Goal: Information Seeking & Learning: Learn about a topic

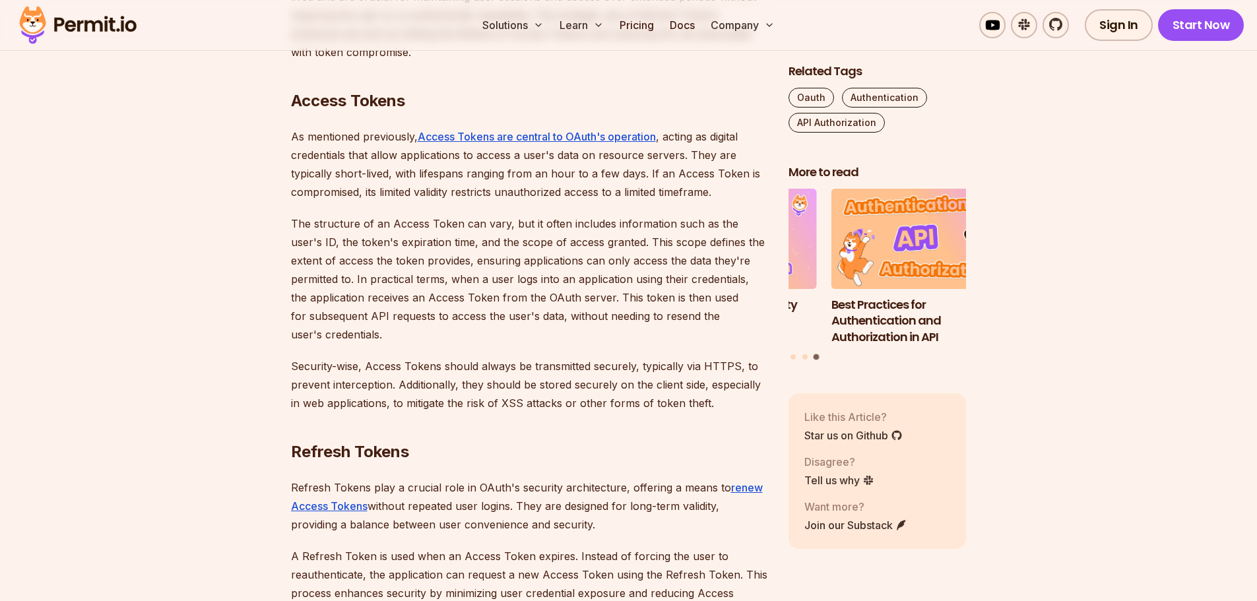
scroll to position [1848, 0]
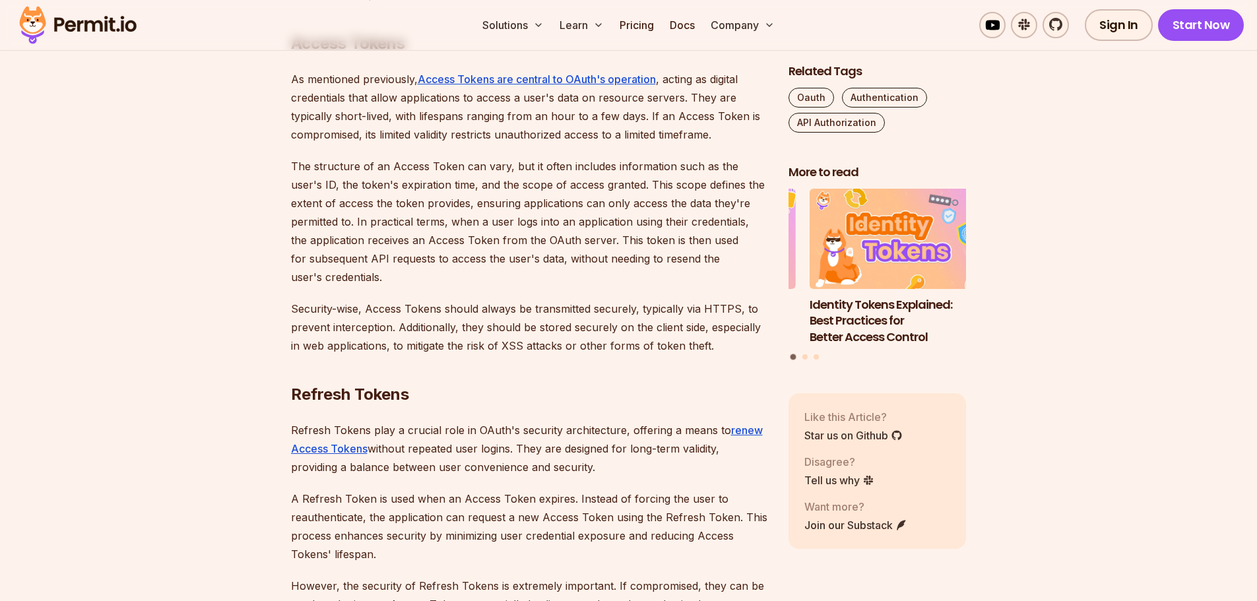
drag, startPoint x: 307, startPoint y: 204, endPoint x: 394, endPoint y: 204, distance: 86.4
click at [346, 204] on p "The structure of an Access Token can vary, but it often includes information su…" at bounding box center [529, 221] width 476 height 129
click at [370, 204] on p "The structure of an Access Token can vary, but it often includes information su…" at bounding box center [529, 221] width 476 height 129
click at [387, 204] on p "The structure of an Access Token can vary, but it often includes information su…" at bounding box center [529, 221] width 476 height 129
click at [662, 226] on p "The structure of an Access Token can vary, but it often includes information su…" at bounding box center [529, 221] width 476 height 129
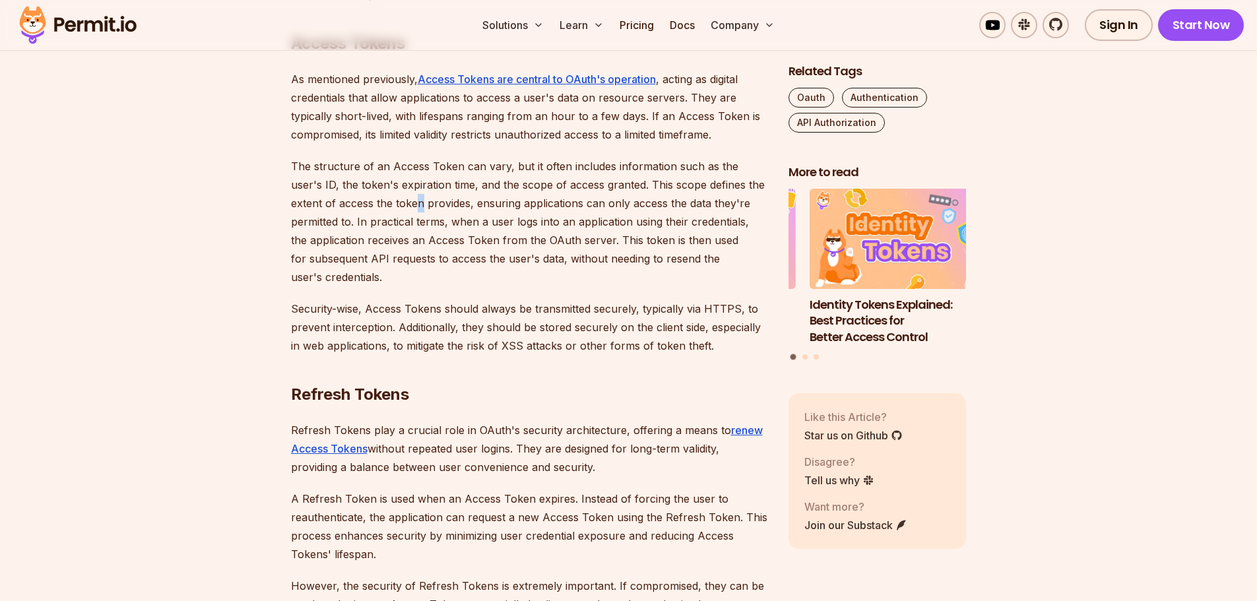
click at [662, 226] on p "The structure of an Access Token can vary, but it often includes information su…" at bounding box center [529, 221] width 476 height 129
drag, startPoint x: 598, startPoint y: 238, endPoint x: 686, endPoint y: 245, distance: 88.7
click at [670, 243] on p "The structure of an Access Token can vary, but it often includes information su…" at bounding box center [529, 221] width 476 height 129
click at [692, 245] on p "The structure of an Access Token can vary, but it often includes information su…" at bounding box center [529, 221] width 476 height 129
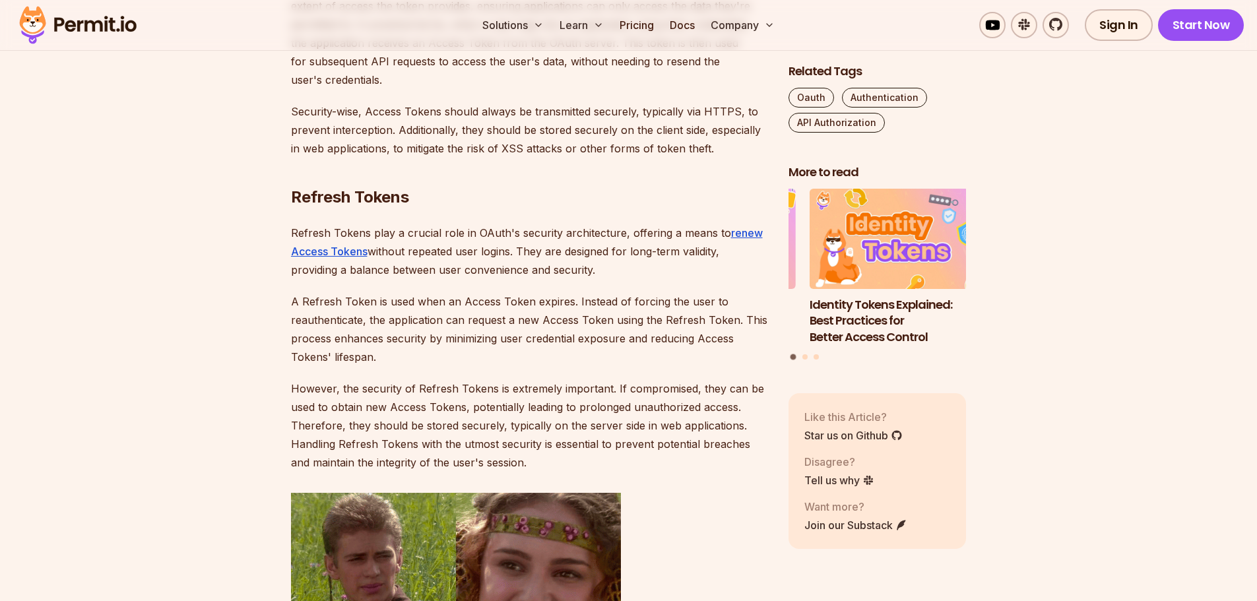
scroll to position [2045, 0]
drag, startPoint x: 292, startPoint y: 193, endPoint x: 417, endPoint y: 193, distance: 125.4
click at [382, 193] on strong "Refresh Tokens" at bounding box center [350, 196] width 118 height 19
drag, startPoint x: 417, startPoint y: 193, endPoint x: 428, endPoint y: 193, distance: 11.2
click at [428, 193] on h2 "Refresh Tokens" at bounding box center [529, 170] width 476 height 74
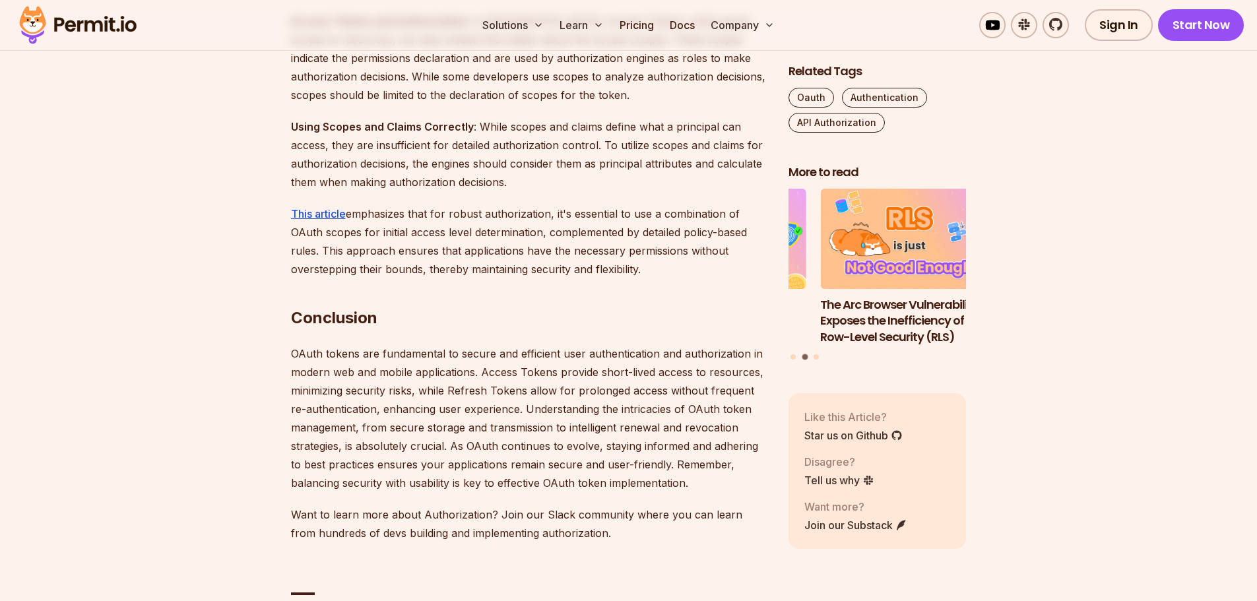
scroll to position [5147, 0]
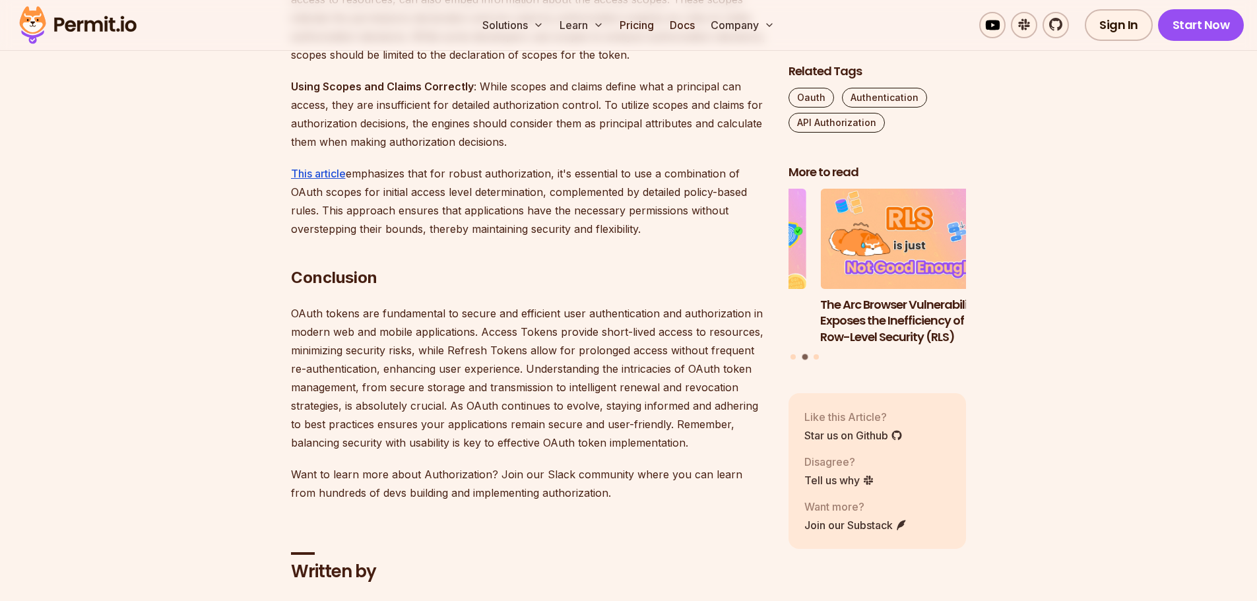
drag, startPoint x: 291, startPoint y: 177, endPoint x: 496, endPoint y: 201, distance: 206.0
drag, startPoint x: 642, startPoint y: 249, endPoint x: 668, endPoint y: 265, distance: 30.8
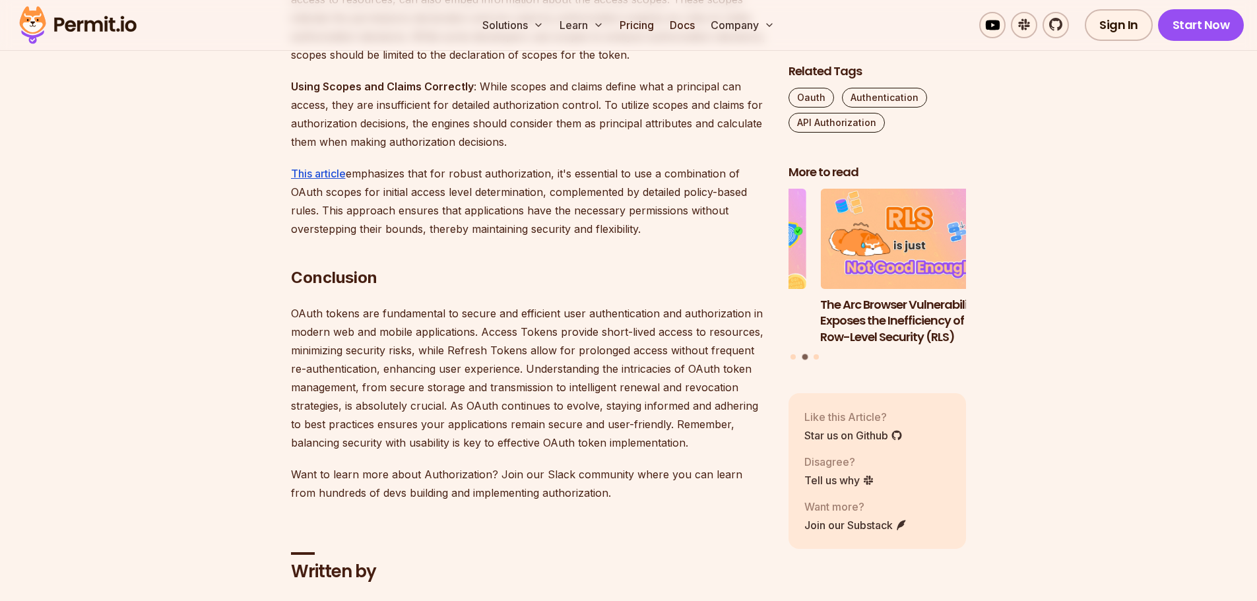
drag, startPoint x: 626, startPoint y: 269, endPoint x: 292, endPoint y: 177, distance: 346.2
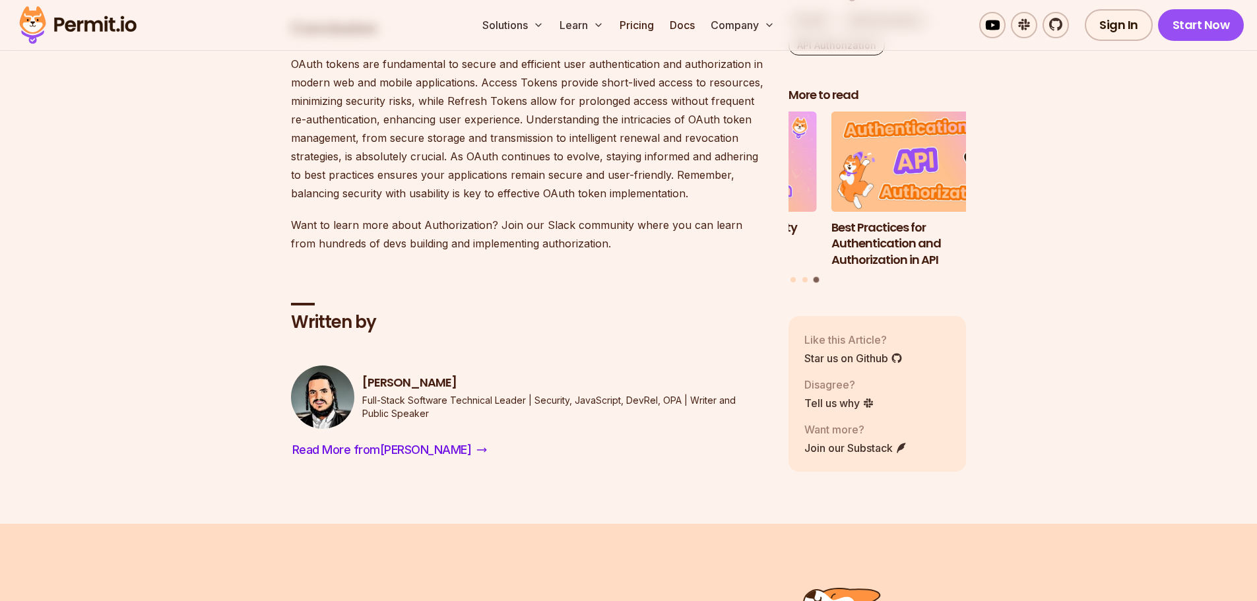
scroll to position [5609, 0]
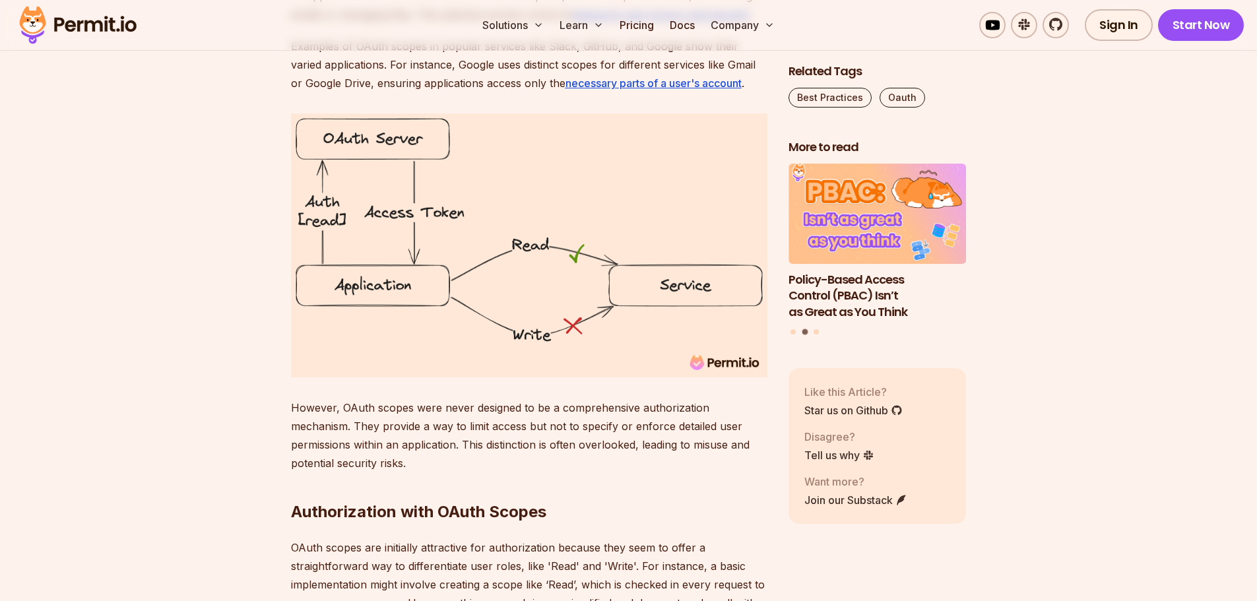
scroll to position [1452, 0]
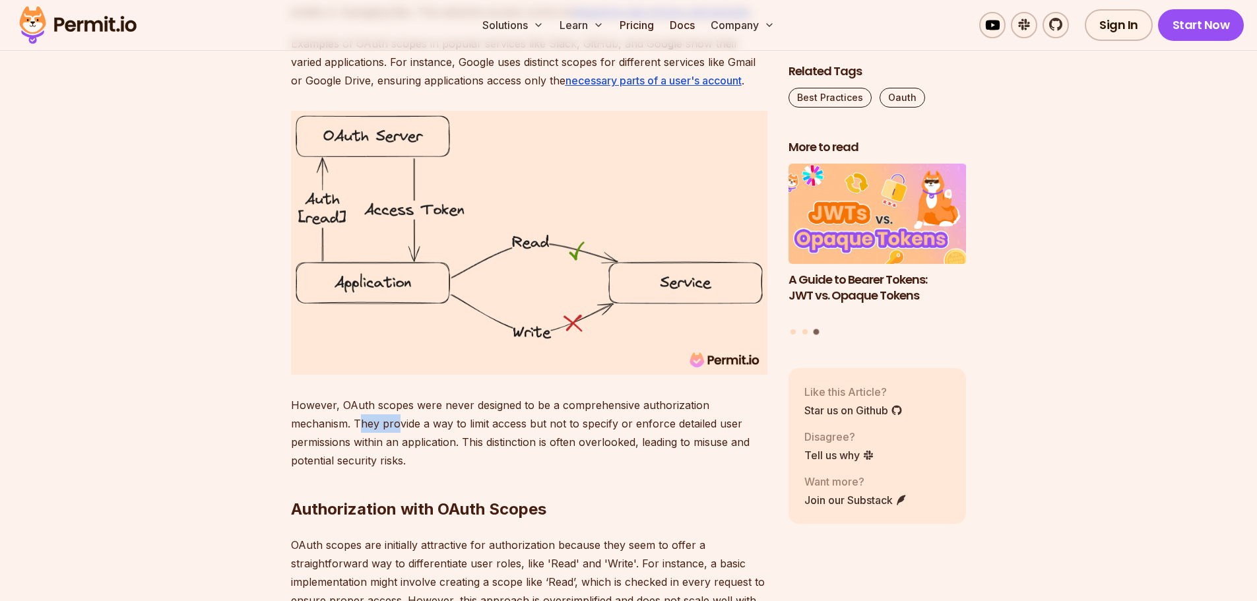
drag, startPoint x: 295, startPoint y: 428, endPoint x: 368, endPoint y: 428, distance: 73.2
click at [368, 428] on p "However, OAuth scopes were never designed to be a comprehensive authorization m…" at bounding box center [529, 433] width 476 height 74
click at [371, 427] on p "However, OAuth scopes were never designed to be a comprehensive authorization m…" at bounding box center [529, 433] width 476 height 74
drag, startPoint x: 659, startPoint y: 422, endPoint x: 751, endPoint y: 422, distance: 92.4
click at [751, 422] on p "However, OAuth scopes were never designed to be a comprehensive authorization m…" at bounding box center [529, 433] width 476 height 74
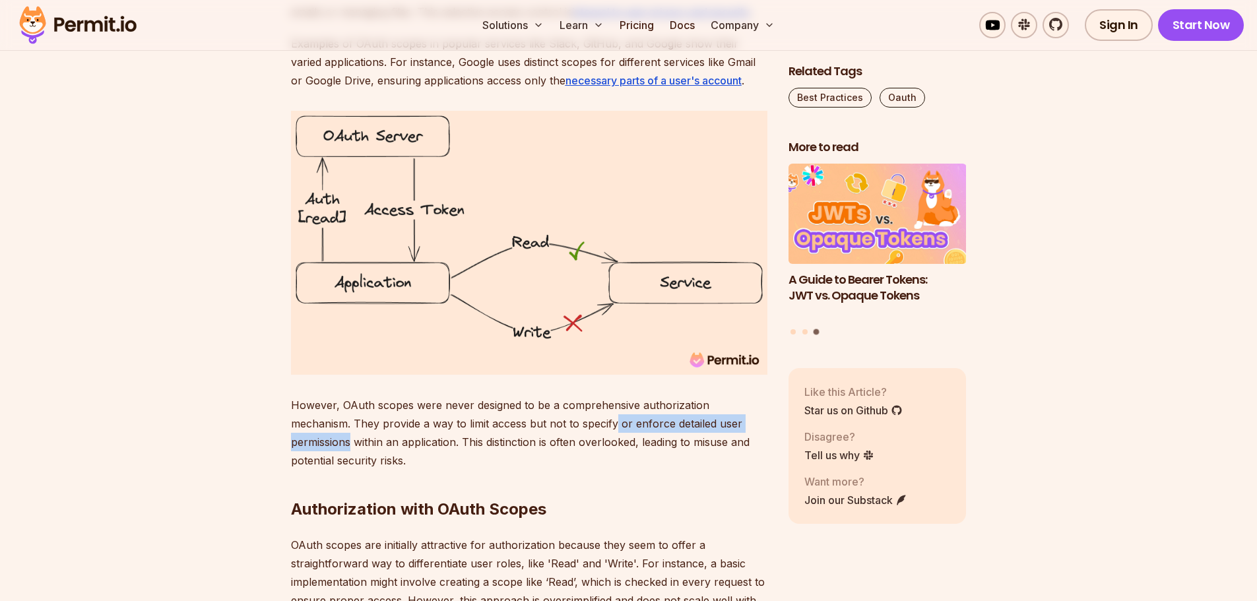
click at [751, 422] on p "However, OAuth scopes were never designed to be a comprehensive authorization m…" at bounding box center [529, 433] width 476 height 74
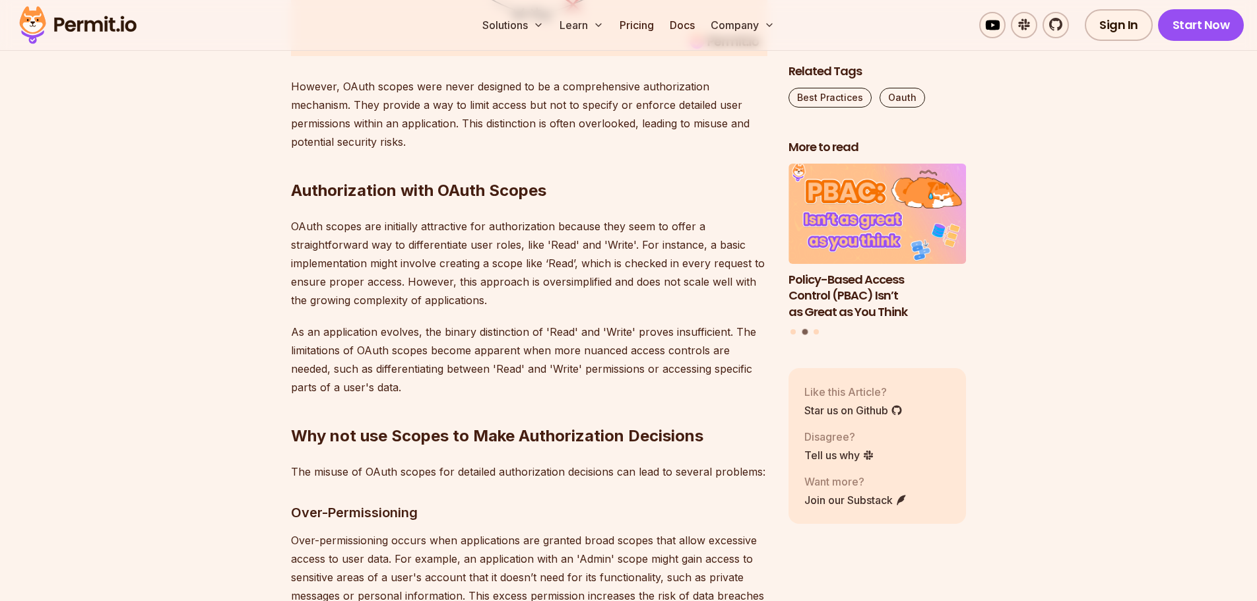
scroll to position [1914, 0]
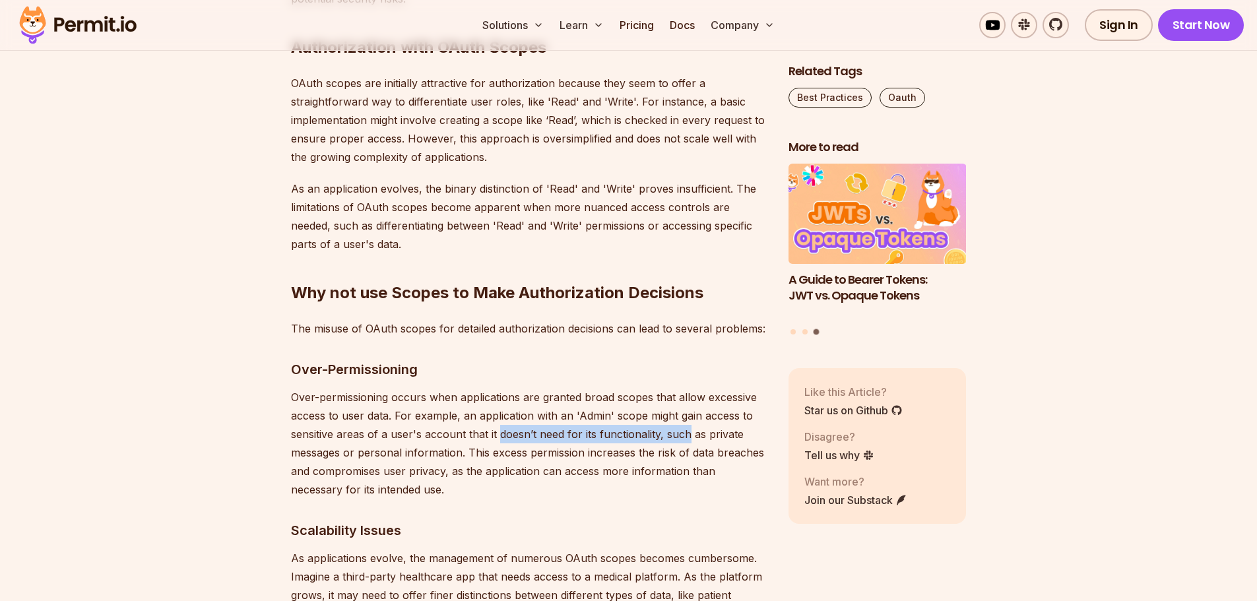
drag, startPoint x: 625, startPoint y: 434, endPoint x: 715, endPoint y: 434, distance: 90.4
click at [713, 434] on p "Over-permissioning occurs when applications are granted broad scopes that allow…" at bounding box center [529, 443] width 476 height 111
click at [738, 435] on p "Over-permissioning occurs when applications are granted broad scopes that allow…" at bounding box center [529, 443] width 476 height 111
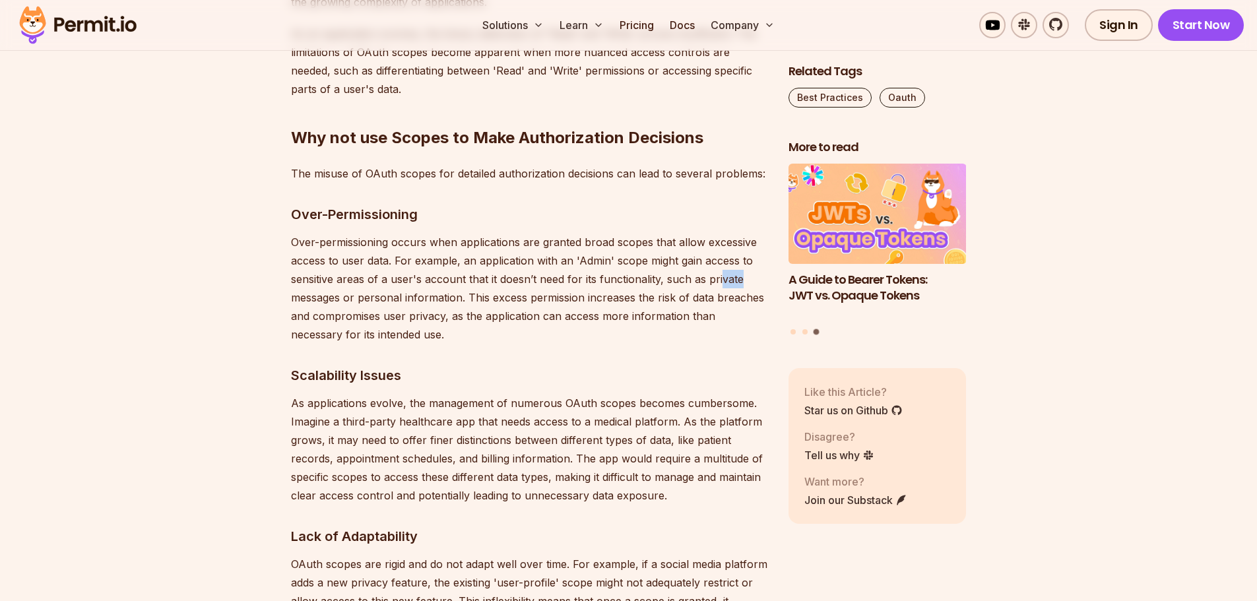
scroll to position [2111, 0]
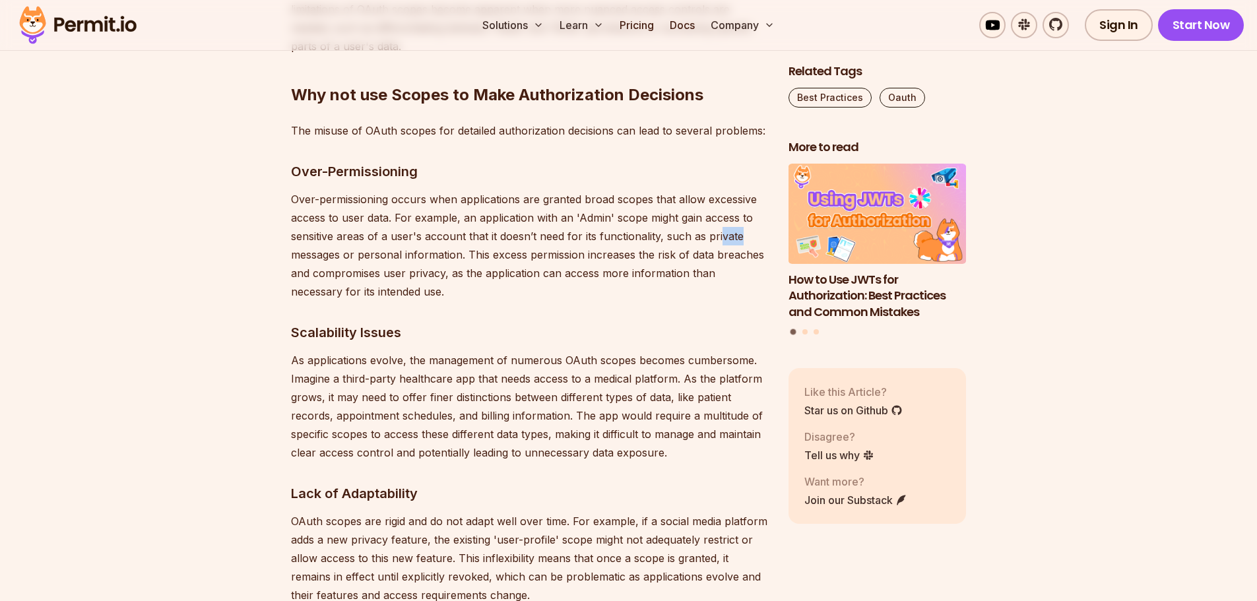
click at [344, 399] on p "As applications evolve, the management of numerous OAuth scopes becomes cumbers…" at bounding box center [529, 406] width 476 height 111
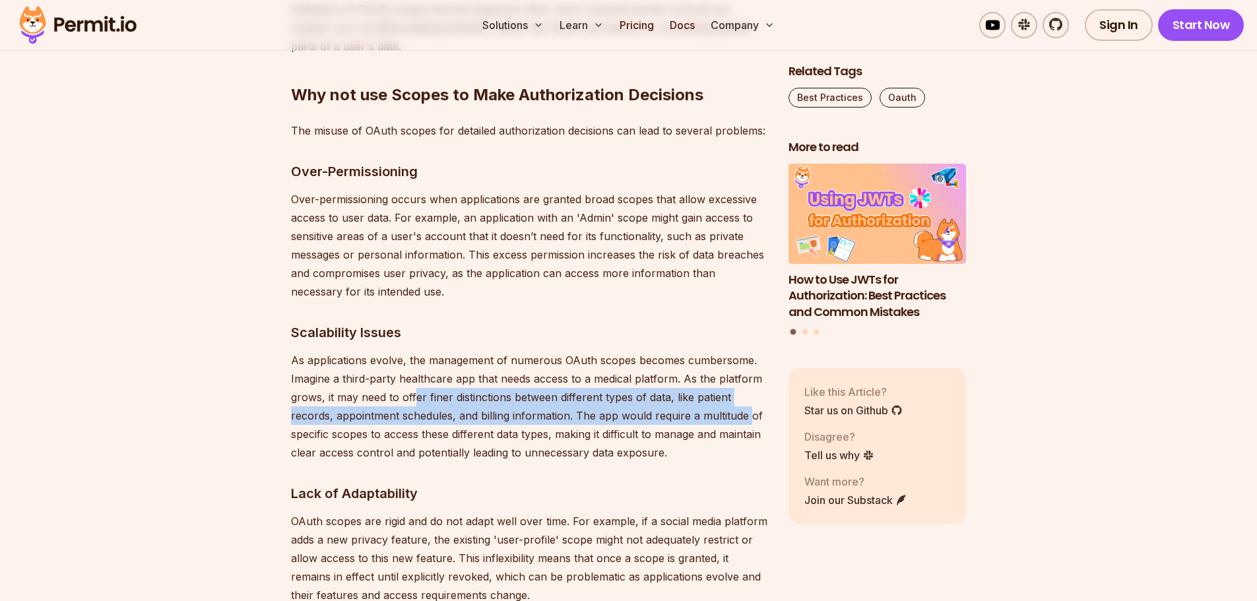
drag, startPoint x: 483, startPoint y: 399, endPoint x: 750, endPoint y: 420, distance: 268.0
click at [750, 420] on p "As applications evolve, the management of numerous OAuth scopes becomes cumbers…" at bounding box center [529, 406] width 476 height 111
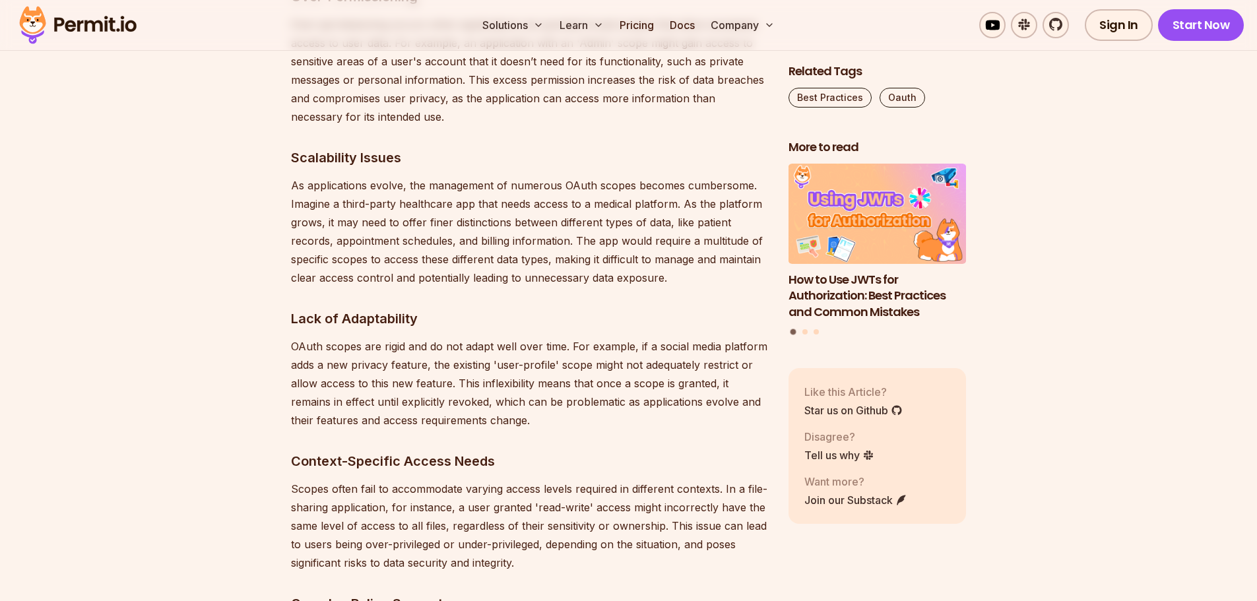
scroll to position [2375, 0]
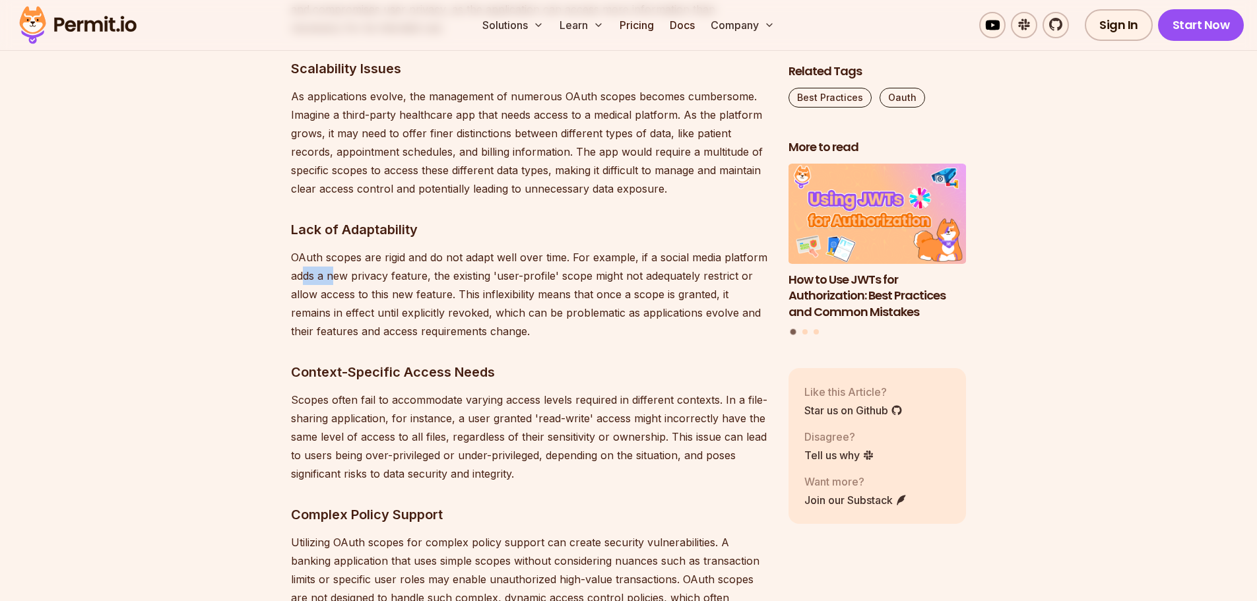
drag, startPoint x: 301, startPoint y: 278, endPoint x: 441, endPoint y: 282, distance: 140.6
click at [338, 282] on p "OAuth scopes are rigid and do not adapt well over time. For example, if a socia…" at bounding box center [529, 294] width 476 height 92
drag, startPoint x: 441, startPoint y: 282, endPoint x: 673, endPoint y: 282, distance: 231.6
click at [628, 282] on p "OAuth scopes are rigid and do not adapt well over time. For example, if a socia…" at bounding box center [529, 294] width 476 height 92
click at [657, 282] on p "OAuth scopes are rigid and do not adapt well over time. For example, if a socia…" at bounding box center [529, 294] width 476 height 92
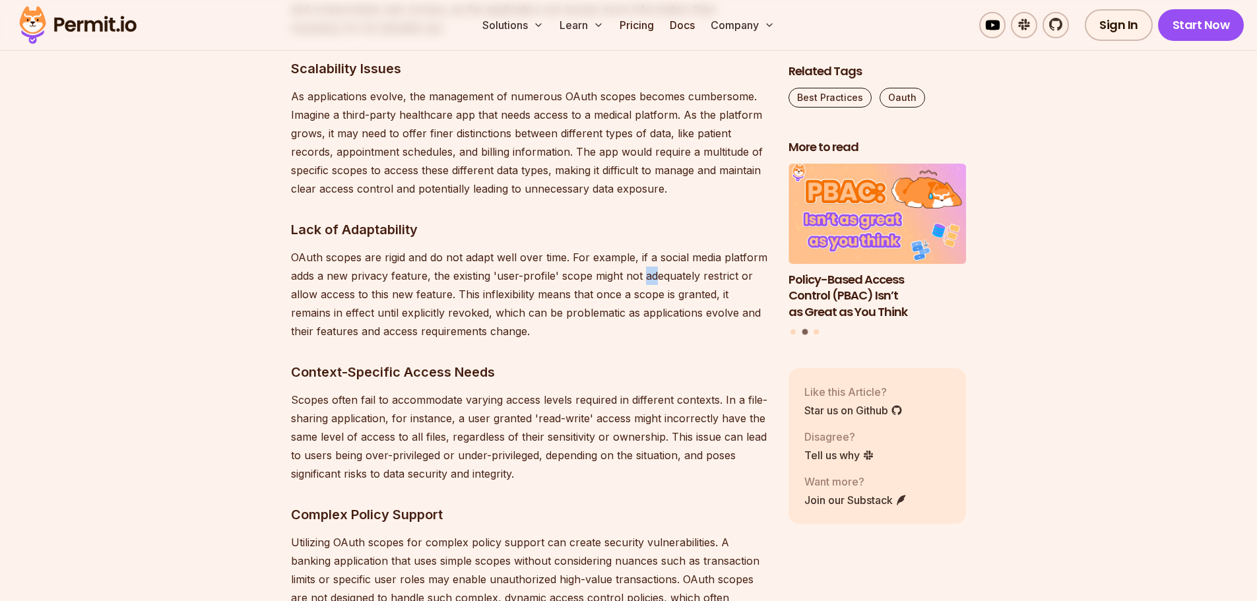
drag, startPoint x: 488, startPoint y: 286, endPoint x: 440, endPoint y: 292, distance: 48.5
click at [440, 292] on p "OAuth scopes are rigid and do not adapt well over time. For example, if a socia…" at bounding box center [529, 294] width 476 height 92
drag, startPoint x: 298, startPoint y: 402, endPoint x: 373, endPoint y: 402, distance: 74.6
click at [368, 402] on p "Scopes often fail to accommodate varying access levels required in different co…" at bounding box center [529, 437] width 476 height 92
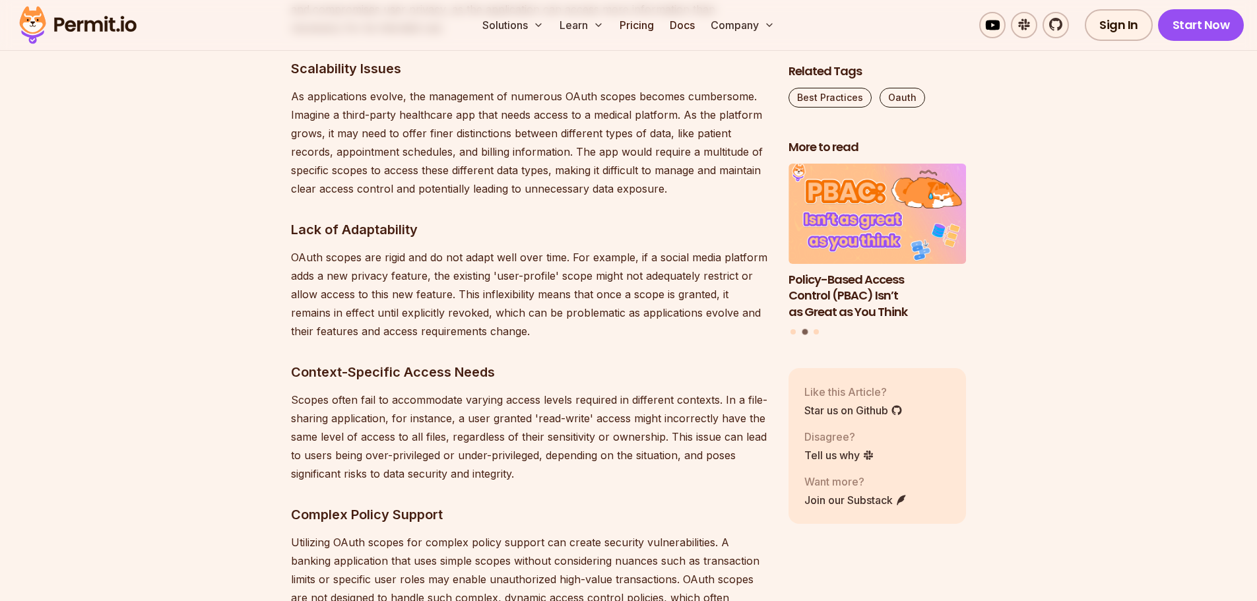
click at [387, 402] on p "Scopes often fail to accommodate varying access levels required in different co…" at bounding box center [529, 437] width 476 height 92
click at [411, 402] on p "Scopes often fail to accommodate varying access levels required in different co…" at bounding box center [529, 437] width 476 height 92
click at [517, 403] on p "Scopes often fail to accommodate varying access levels required in different co…" at bounding box center [529, 437] width 476 height 92
click at [545, 403] on p "Scopes often fail to accommodate varying access levels required in different co…" at bounding box center [529, 437] width 476 height 92
click at [546, 403] on p "Scopes often fail to accommodate varying access levels required in different co…" at bounding box center [529, 437] width 476 height 92
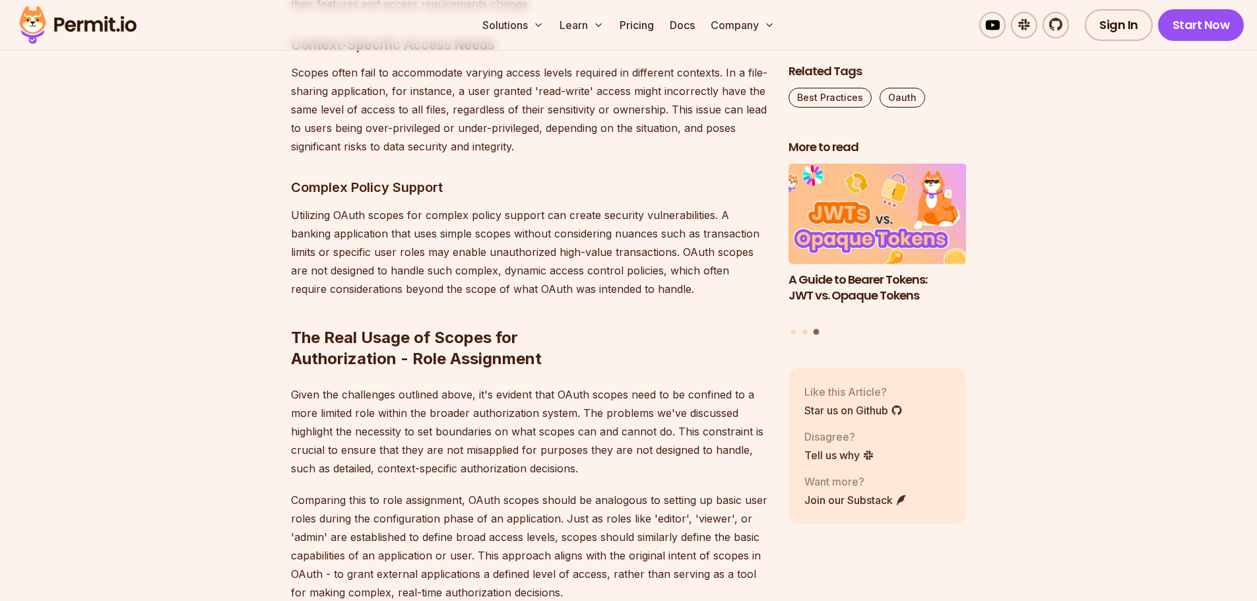
scroll to position [2705, 0]
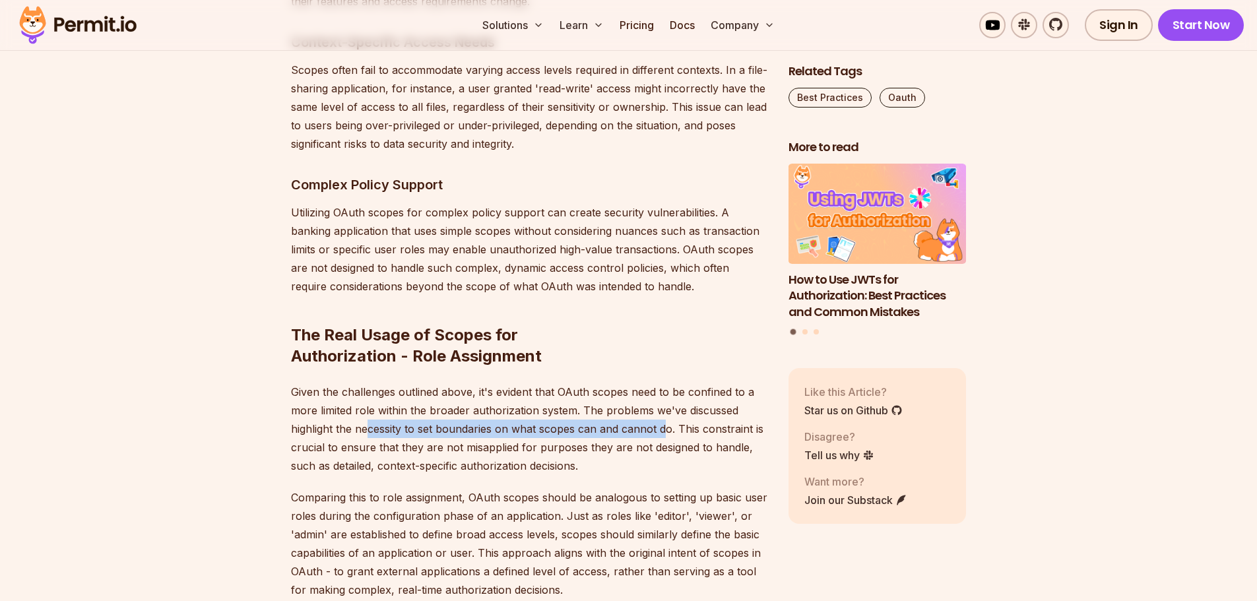
drag, startPoint x: 368, startPoint y: 430, endPoint x: 666, endPoint y: 429, distance: 297.6
click at [666, 429] on p "Given the challenges outlined above, it's evident that OAuth scopes need to be …" at bounding box center [529, 429] width 476 height 92
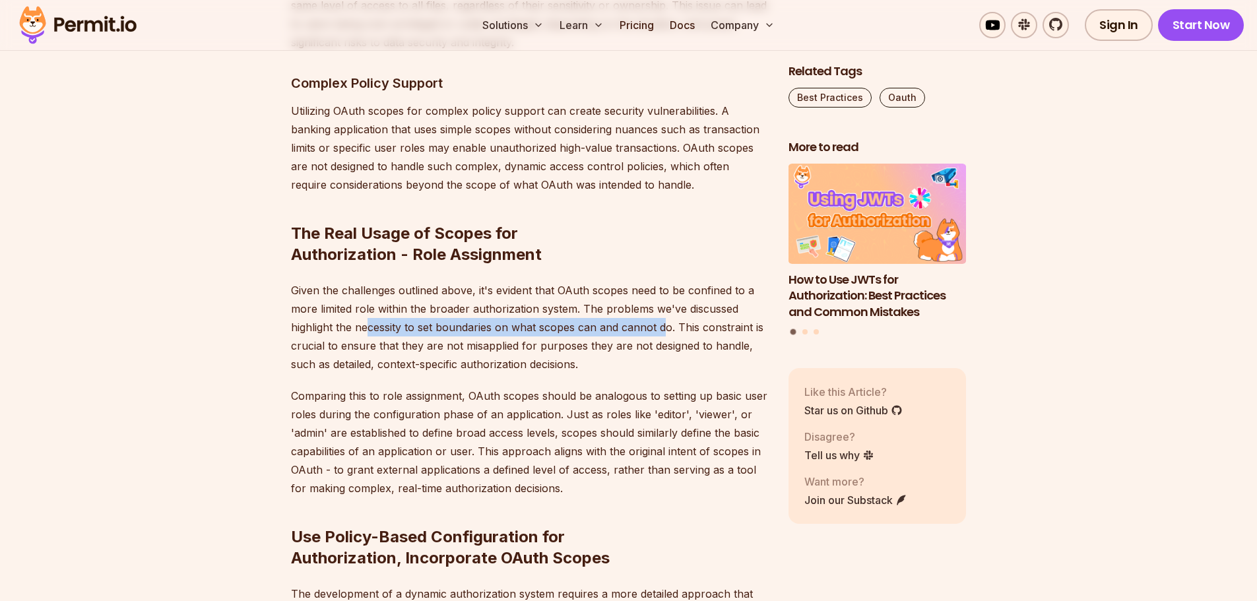
scroll to position [2837, 0]
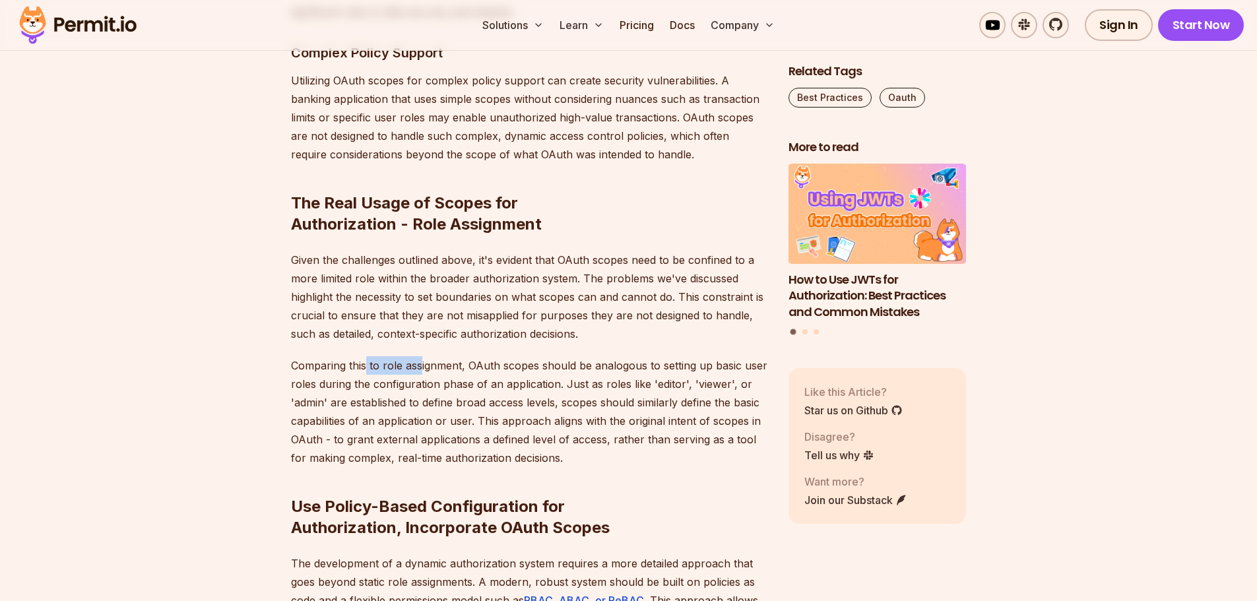
drag, startPoint x: 365, startPoint y: 366, endPoint x: 488, endPoint y: 366, distance: 123.4
click at [456, 366] on p "Comparing this to role assignment, OAuth scopes should be analogous to setting …" at bounding box center [529, 411] width 476 height 111
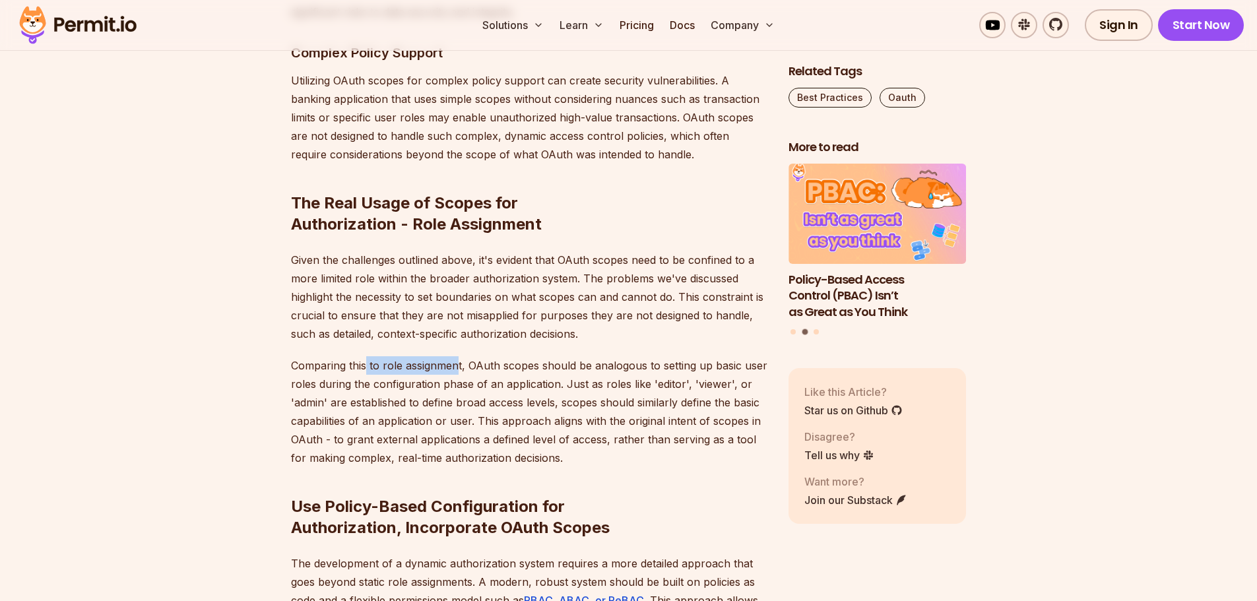
click at [583, 368] on p "Comparing this to role assignment, OAuth scopes should be analogous to setting …" at bounding box center [529, 411] width 476 height 111
drag, startPoint x: 309, startPoint y: 315, endPoint x: 458, endPoint y: 315, distance: 149.1
click at [424, 315] on p "Given the challenges outlined above, it's evident that OAuth scopes need to be …" at bounding box center [529, 297] width 476 height 92
drag, startPoint x: 458, startPoint y: 315, endPoint x: 513, endPoint y: 315, distance: 55.4
click at [473, 315] on p "Given the challenges outlined above, it's evident that OAuth scopes need to be …" at bounding box center [529, 297] width 476 height 92
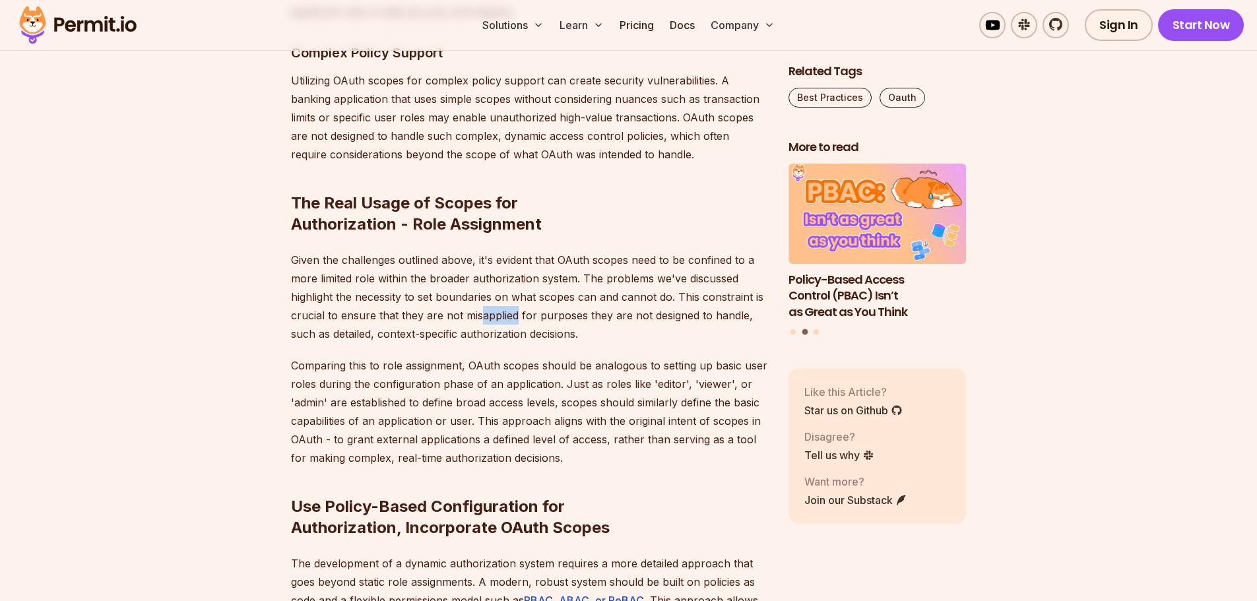
drag, startPoint x: 513, startPoint y: 315, endPoint x: 575, endPoint y: 315, distance: 61.4
click at [562, 315] on p "Given the challenges outlined above, it's evident that OAuth scopes need to be …" at bounding box center [529, 297] width 476 height 92
click at [625, 315] on p "Given the challenges outlined above, it's evident that OAuth scopes need to be …" at bounding box center [529, 297] width 476 height 92
click at [630, 315] on p "Given the challenges outlined above, it's evident that OAuth scopes need to be …" at bounding box center [529, 297] width 476 height 92
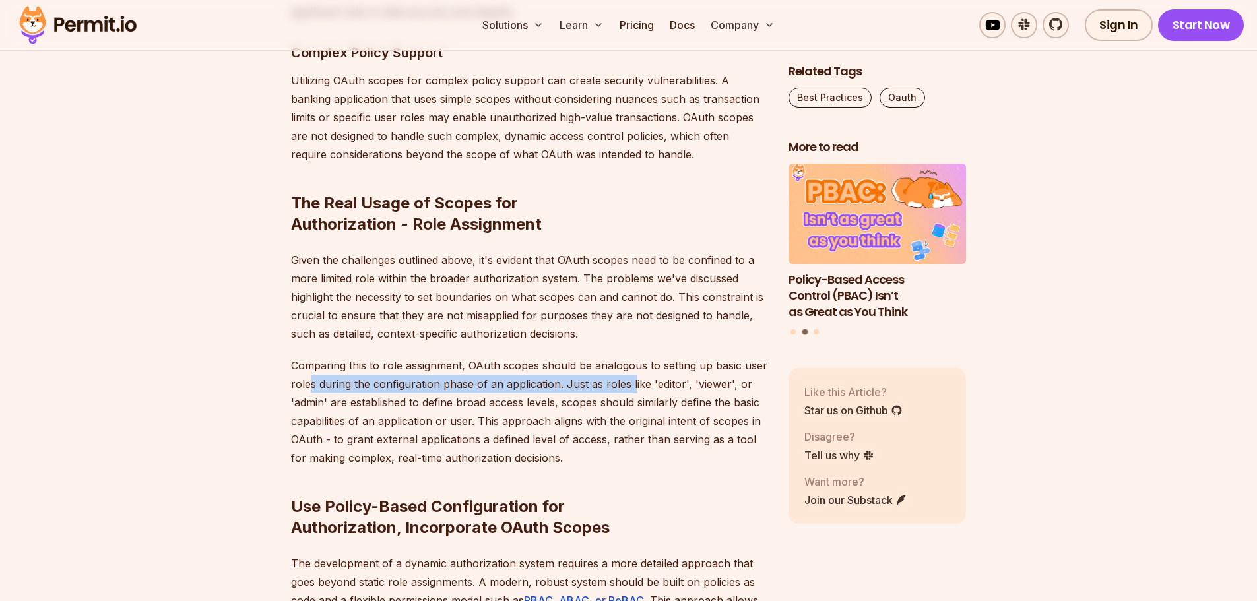
drag, startPoint x: 307, startPoint y: 382, endPoint x: 633, endPoint y: 382, distance: 326.0
click at [633, 382] on p "Comparing this to role assignment, OAuth scopes should be analogous to setting …" at bounding box center [529, 411] width 476 height 111
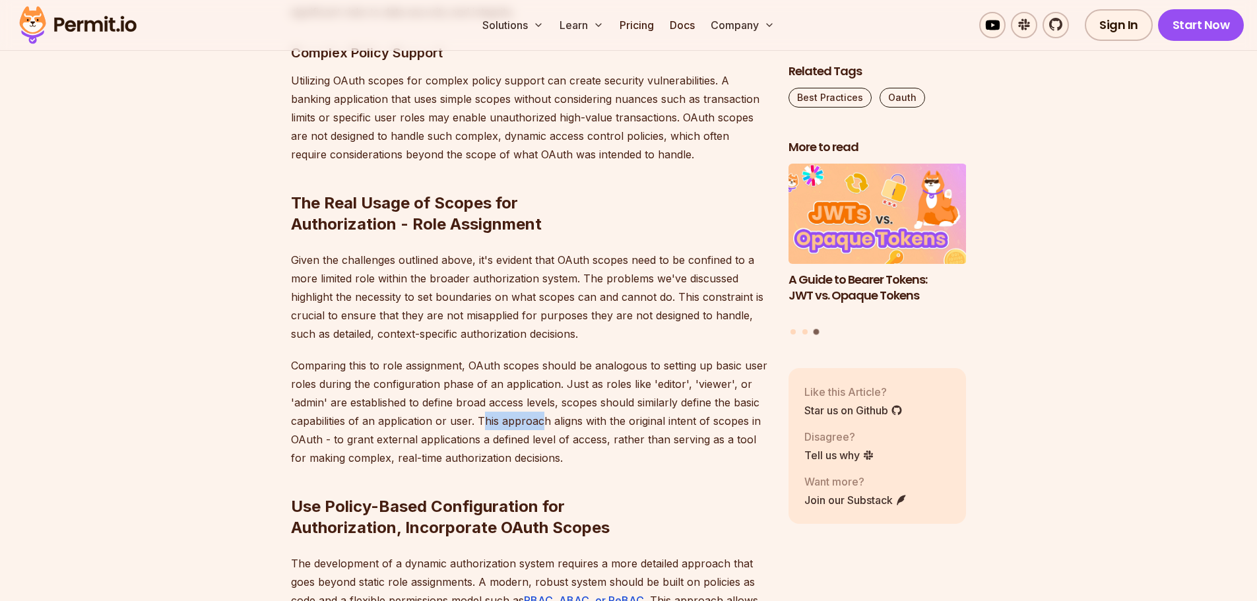
drag, startPoint x: 480, startPoint y: 422, endPoint x: 636, endPoint y: 420, distance: 155.7
click at [578, 422] on p "Comparing this to role assignment, OAuth scopes should be analogous to setting …" at bounding box center [529, 411] width 476 height 111
click at [606, 422] on p "Comparing this to role assignment, OAuth scopes should be analogous to setting …" at bounding box center [529, 411] width 476 height 111
drag, startPoint x: 636, startPoint y: 420, endPoint x: 675, endPoint y: 420, distance: 38.9
click at [644, 420] on p "Comparing this to role assignment, OAuth scopes should be analogous to setting …" at bounding box center [529, 411] width 476 height 111
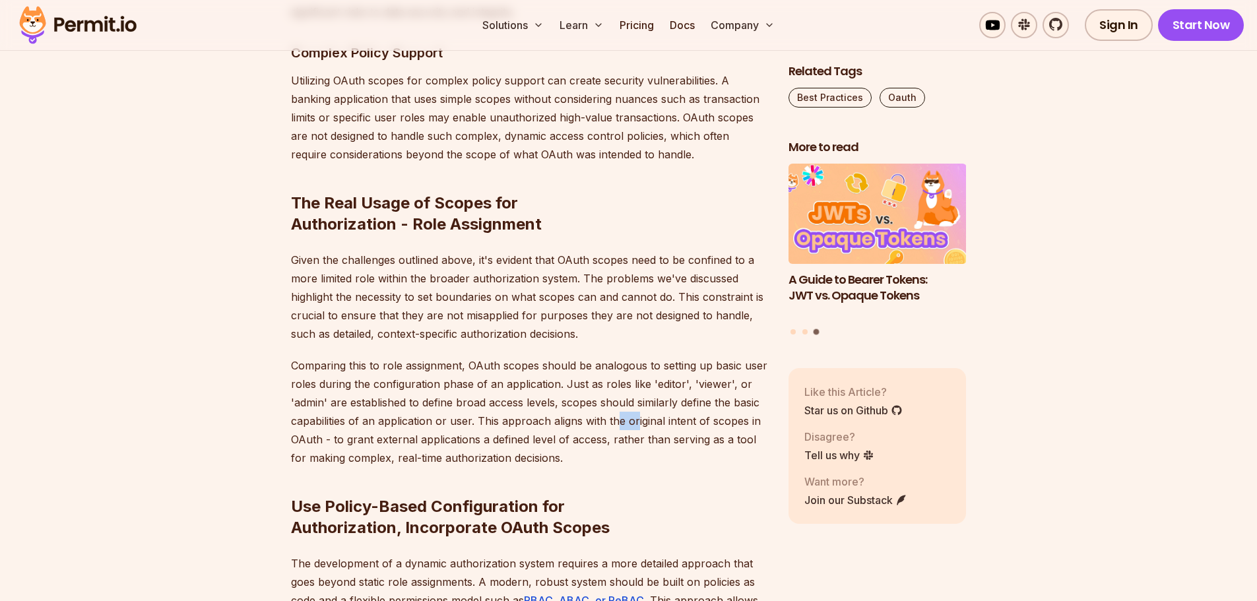
click at [674, 420] on p "Comparing this to role assignment, OAuth scopes should be analogous to setting …" at bounding box center [529, 411] width 476 height 111
click at [675, 420] on p "Comparing this to role assignment, OAuth scopes should be analogous to setting …" at bounding box center [529, 411] width 476 height 111
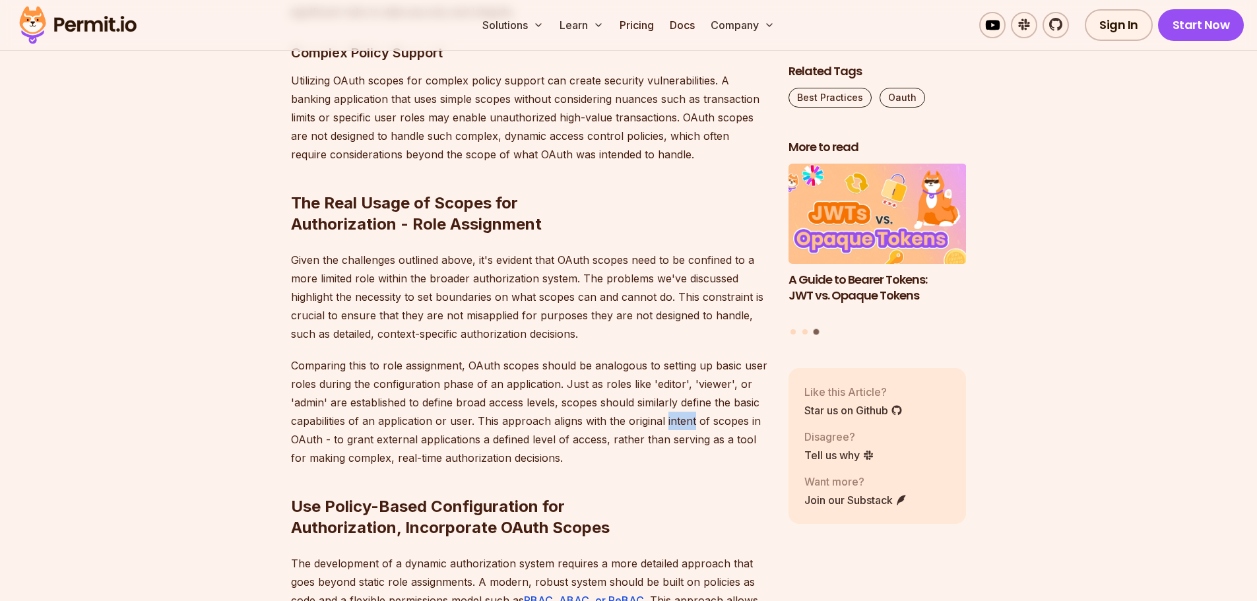
click at [675, 420] on p "Comparing this to role assignment, OAuth scopes should be analogous to setting …" at bounding box center [529, 411] width 476 height 111
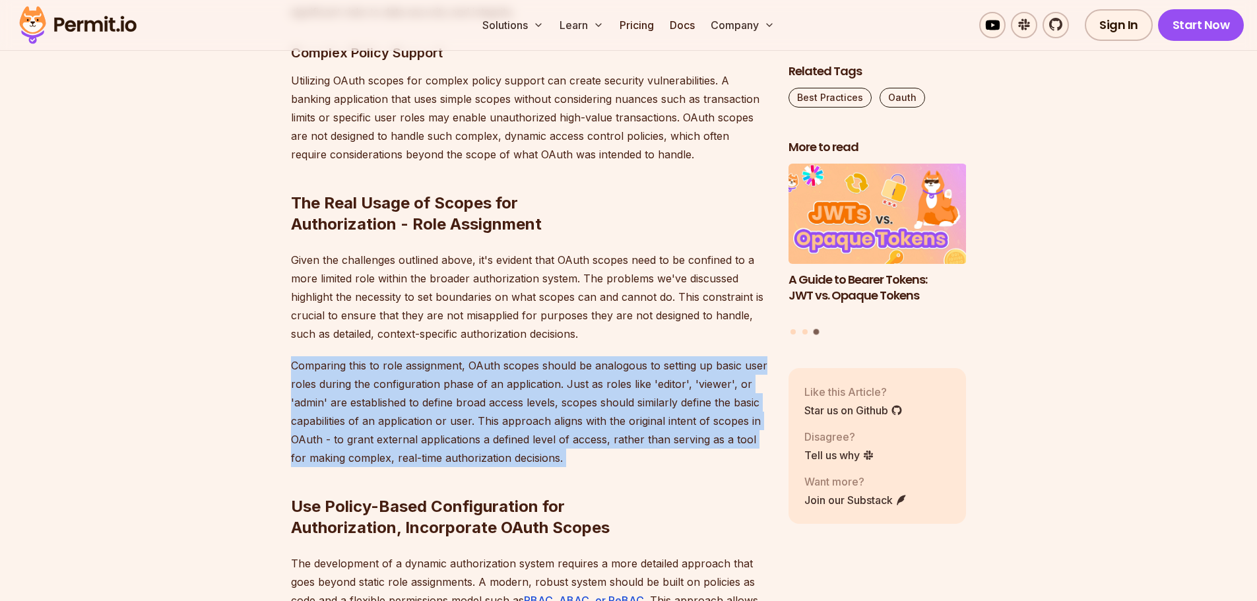
click at [675, 420] on p "Comparing this to role assignment, OAuth scopes should be analogous to setting …" at bounding box center [529, 411] width 476 height 111
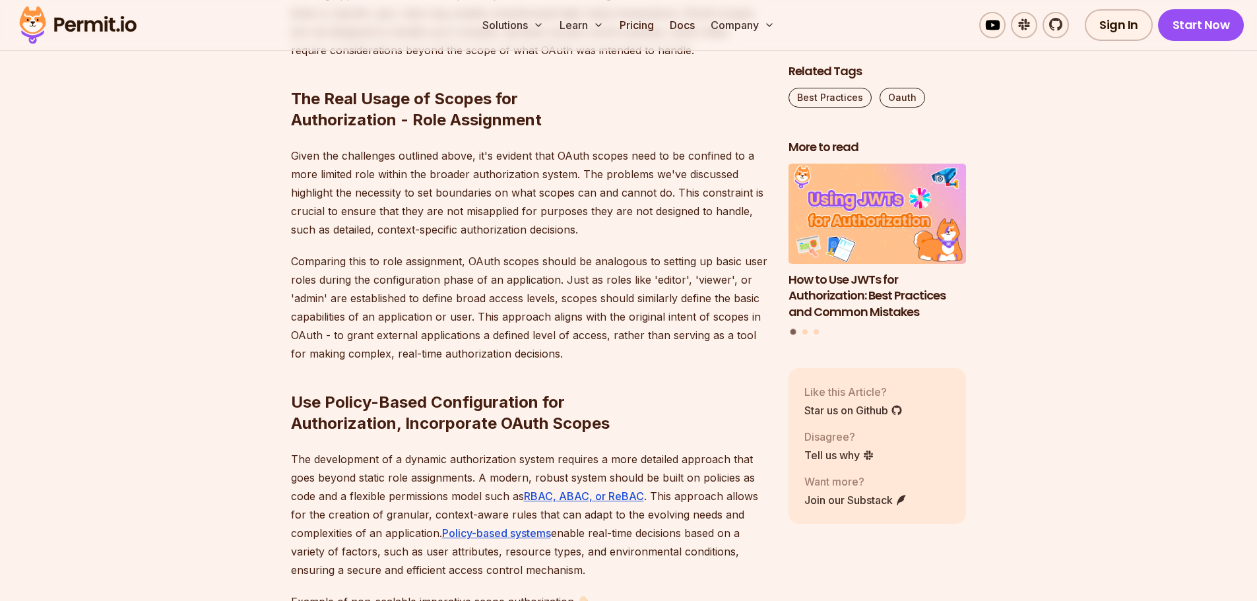
scroll to position [3035, 0]
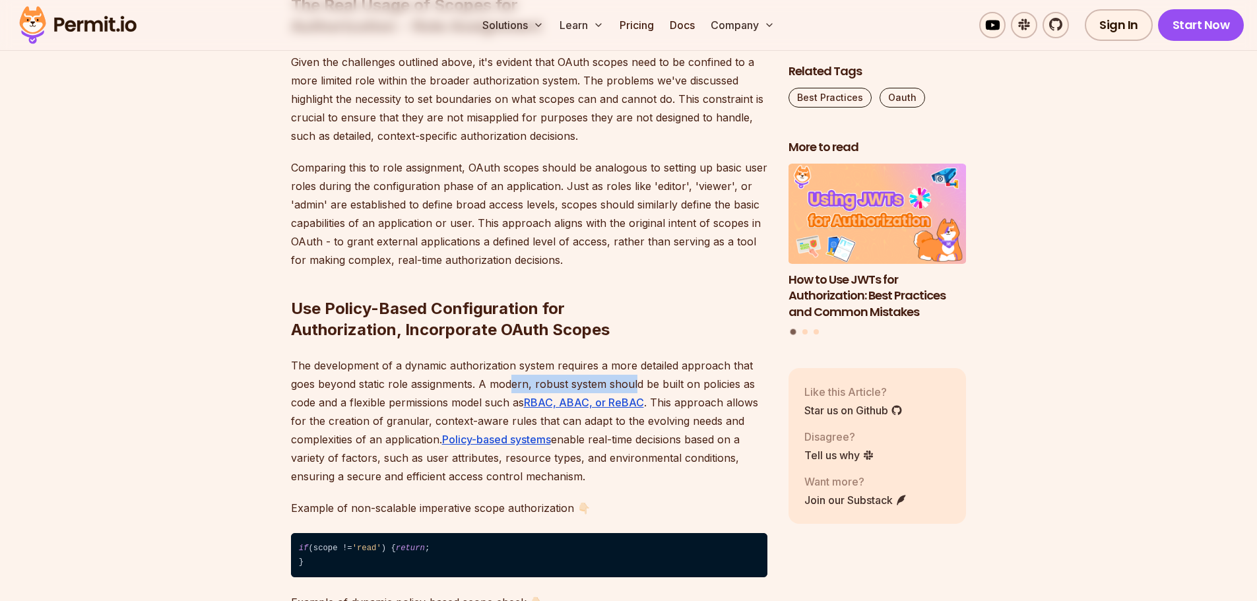
drag, startPoint x: 512, startPoint y: 384, endPoint x: 643, endPoint y: 385, distance: 131.3
click at [641, 385] on p "The development of a dynamic authorization system requires a more detailed appr…" at bounding box center [529, 420] width 476 height 129
click at [655, 385] on p "The development of a dynamic authorization system requires a more detailed appr…" at bounding box center [529, 420] width 476 height 129
drag, startPoint x: 696, startPoint y: 385, endPoint x: 737, endPoint y: 386, distance: 40.9
click at [723, 386] on p "The development of a dynamic authorization system requires a more detailed appr…" at bounding box center [529, 420] width 476 height 129
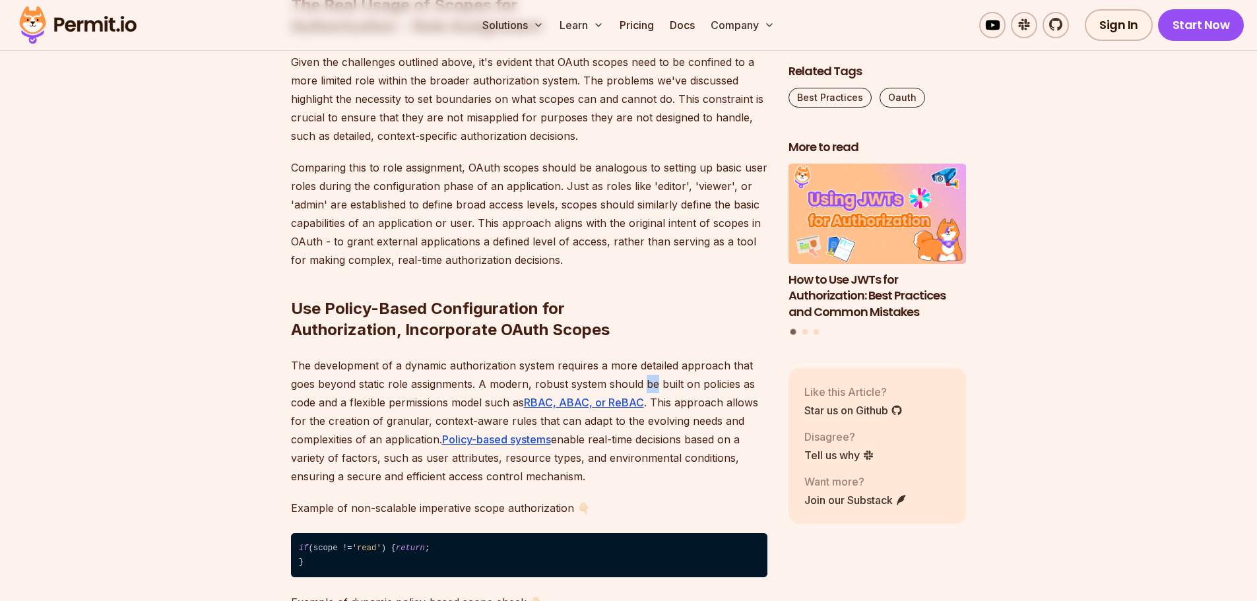
click at [737, 386] on p "The development of a dynamic authorization system requires a more detailed appr…" at bounding box center [529, 420] width 476 height 129
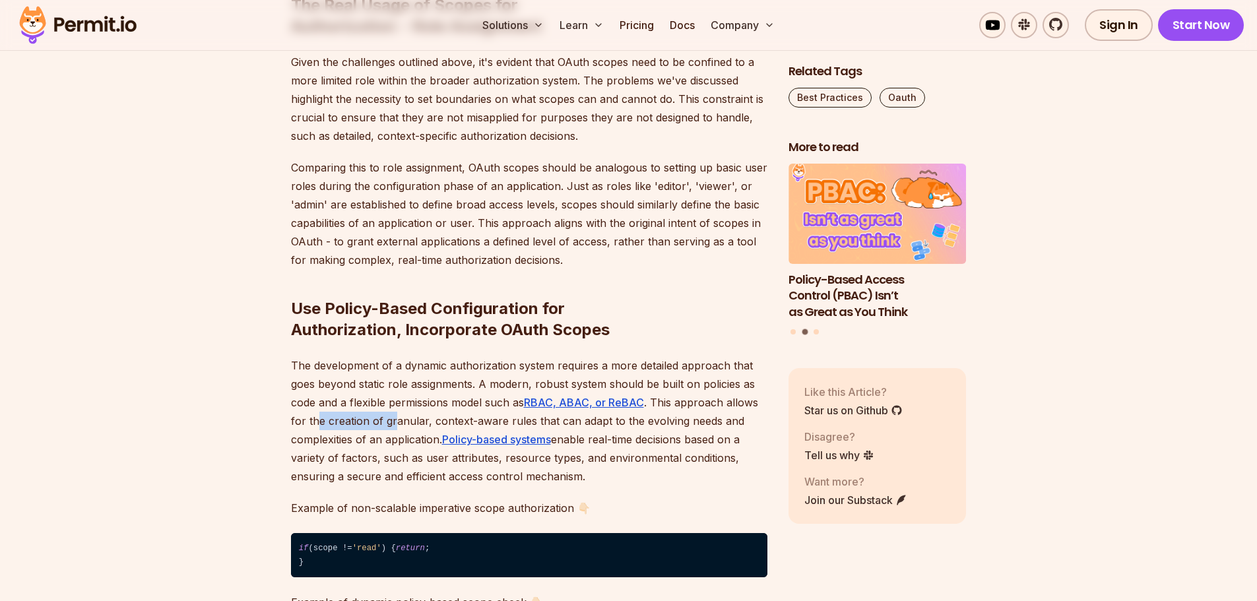
drag, startPoint x: 395, startPoint y: 422, endPoint x: 449, endPoint y: 422, distance: 54.1
click at [408, 422] on p "The development of a dynamic authorization system requires a more detailed appr…" at bounding box center [529, 420] width 476 height 129
click at [522, 421] on p "The development of a dynamic authorization system requires a more detailed appr…" at bounding box center [529, 420] width 476 height 129
click at [607, 421] on p "The development of a dynamic authorization system requires a more detailed appr…" at bounding box center [529, 420] width 476 height 129
click at [629, 421] on p "The development of a dynamic authorization system requires a more detailed appr…" at bounding box center [529, 420] width 476 height 129
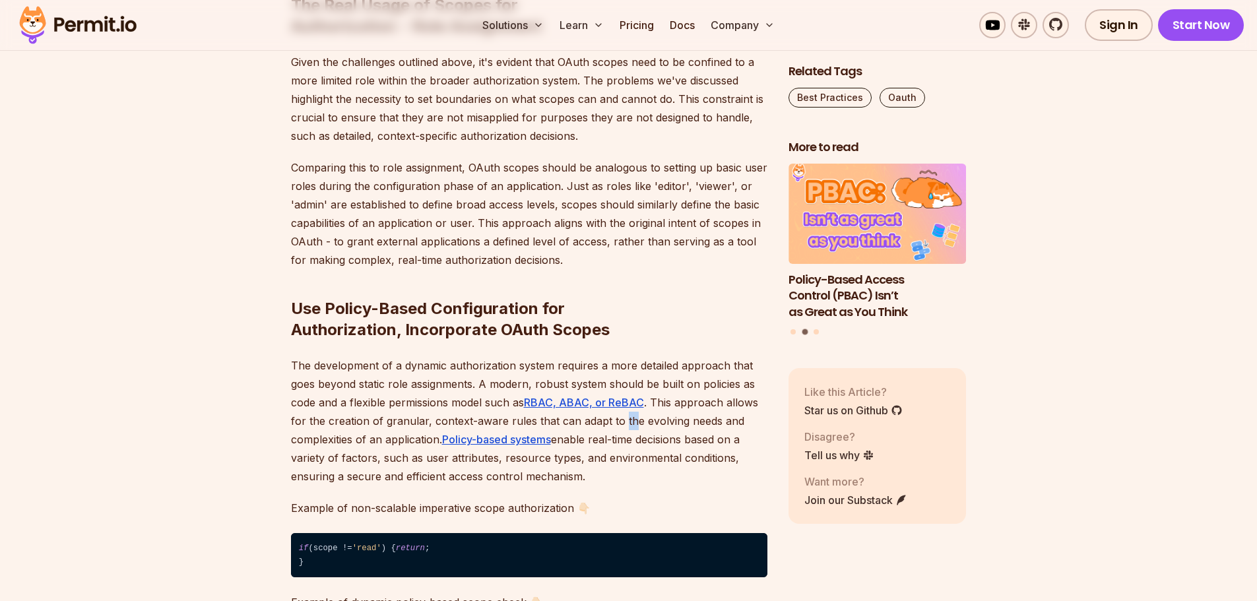
click at [729, 421] on p "The development of a dynamic authorization system requires a more detailed appr…" at bounding box center [529, 420] width 476 height 129
click at [730, 421] on p "The development of a dynamic authorization system requires a more detailed appr…" at bounding box center [529, 420] width 476 height 129
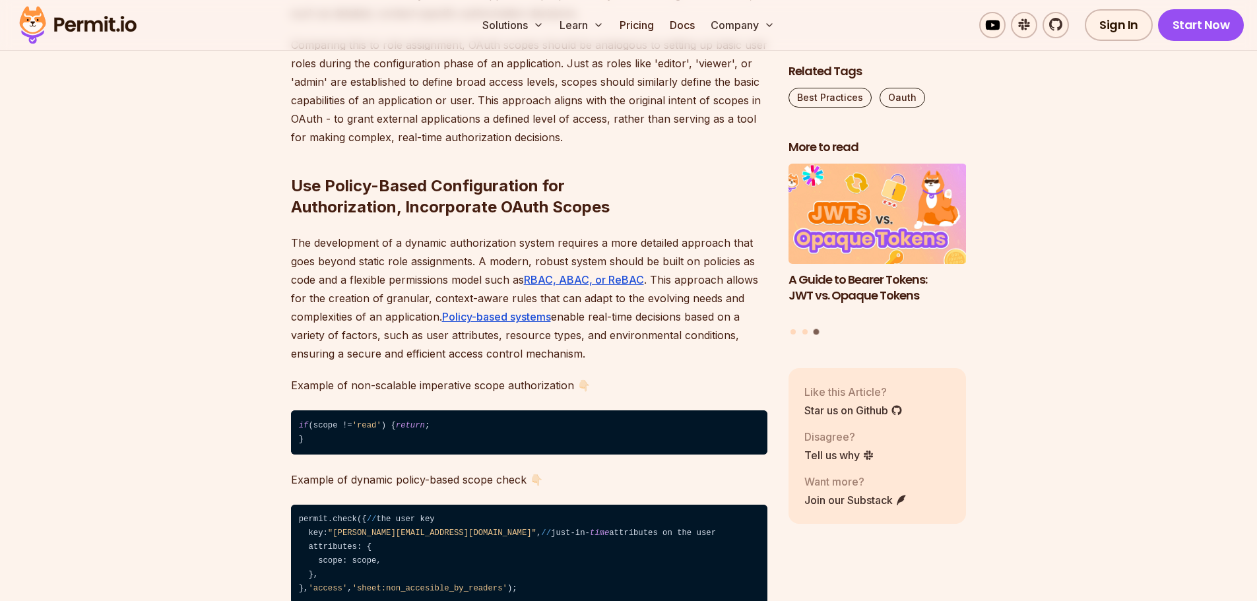
scroll to position [3167, 0]
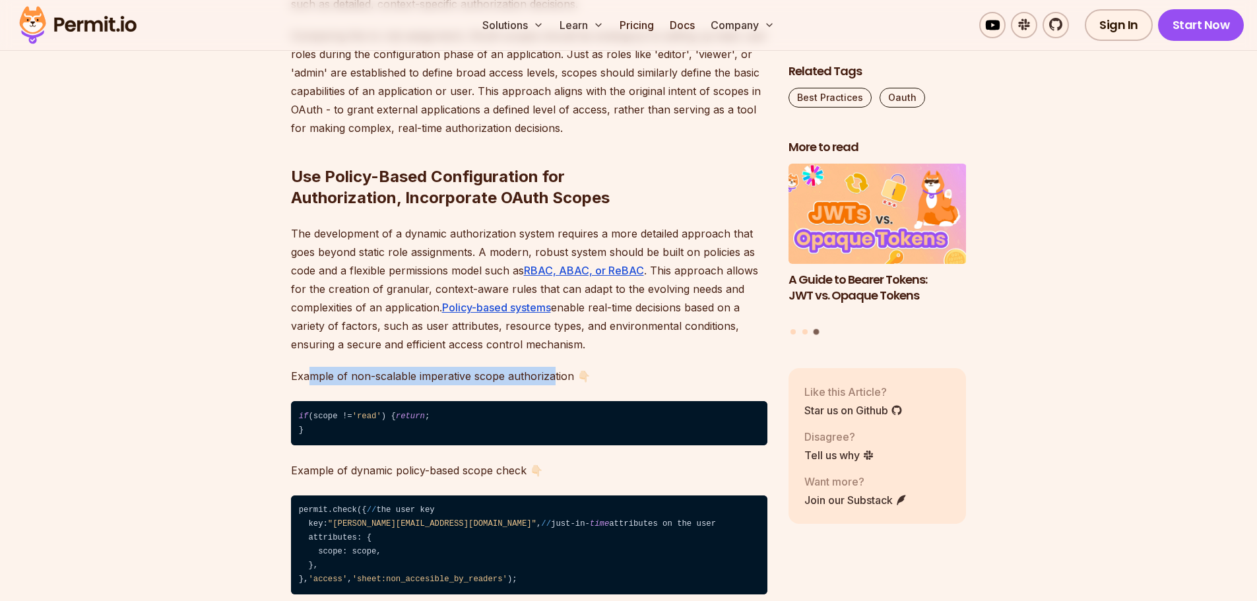
drag, startPoint x: 308, startPoint y: 375, endPoint x: 553, endPoint y: 374, distance: 244.8
click at [553, 374] on p "Example of non-scalable imperative scope authorization 👇🏻" at bounding box center [529, 376] width 476 height 18
click at [554, 374] on p "Example of non-scalable imperative scope authorization 👇🏻" at bounding box center [529, 376] width 476 height 18
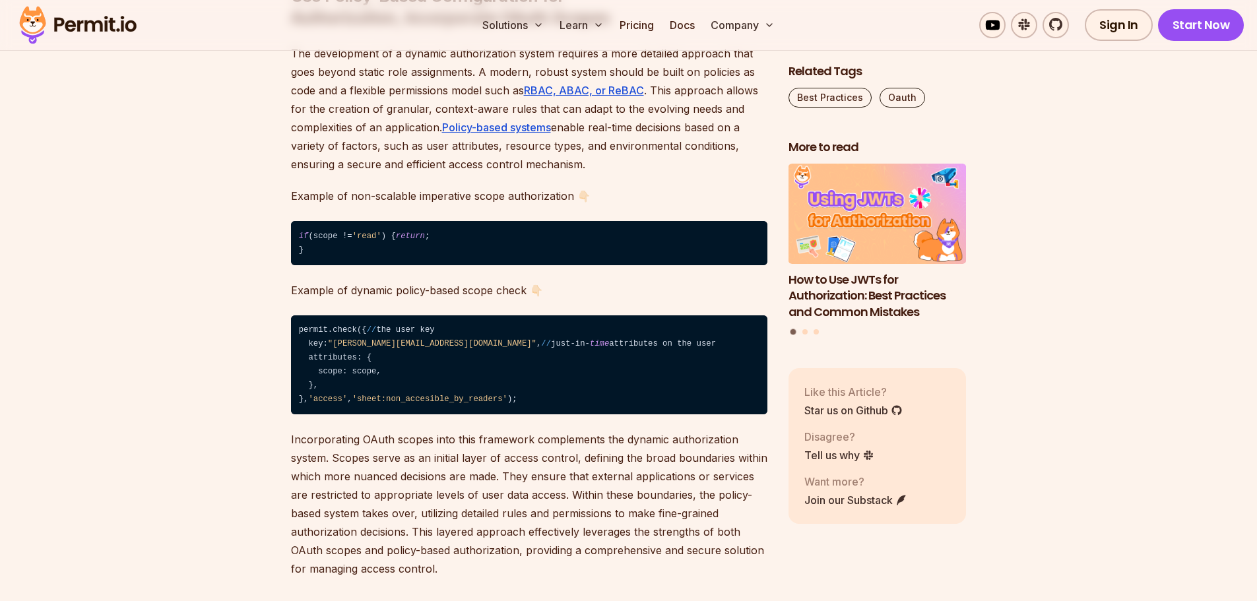
scroll to position [3431, 0]
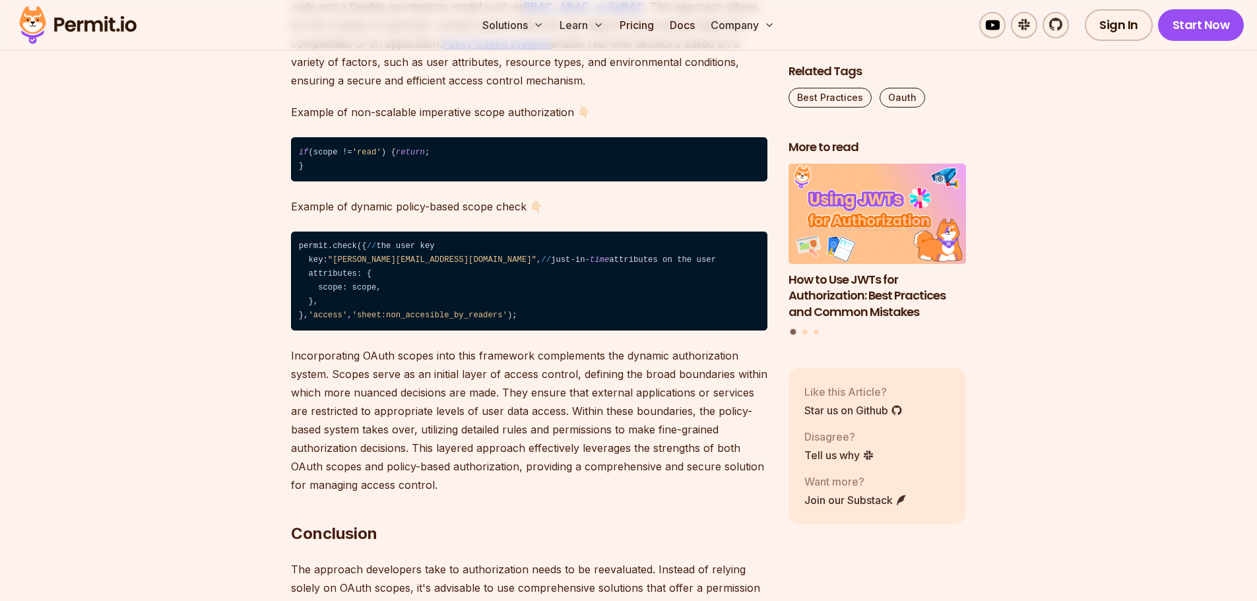
click at [540, 397] on p "Incorporating OAuth scopes into this framework complements the dynamic authoriz…" at bounding box center [529, 420] width 476 height 148
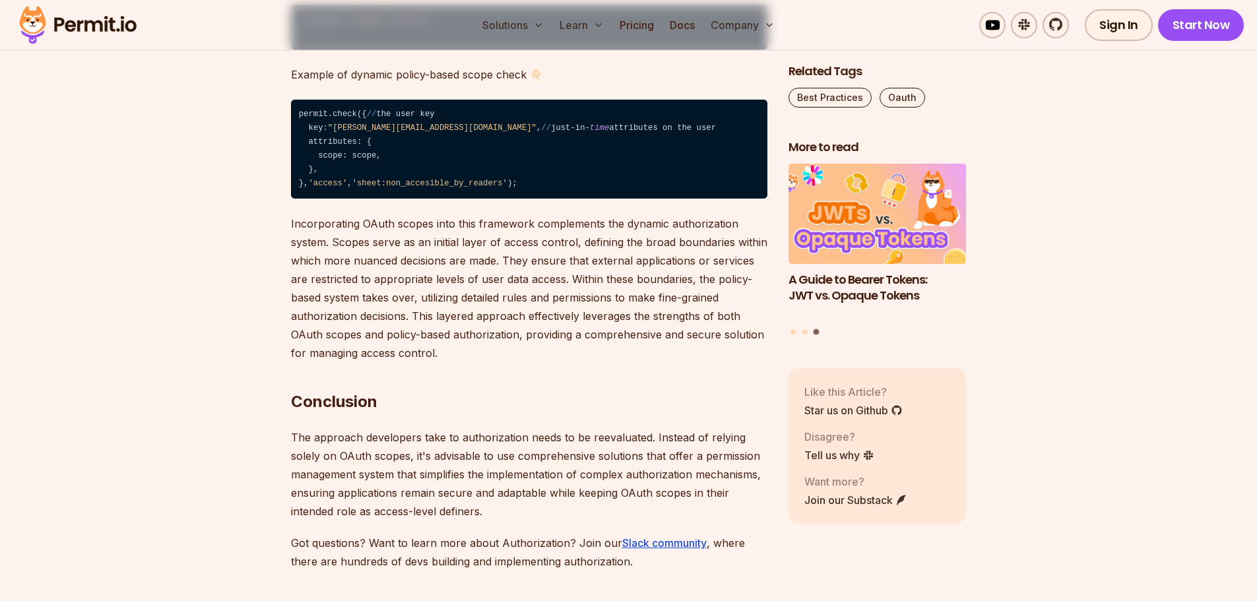
scroll to position [3629, 0]
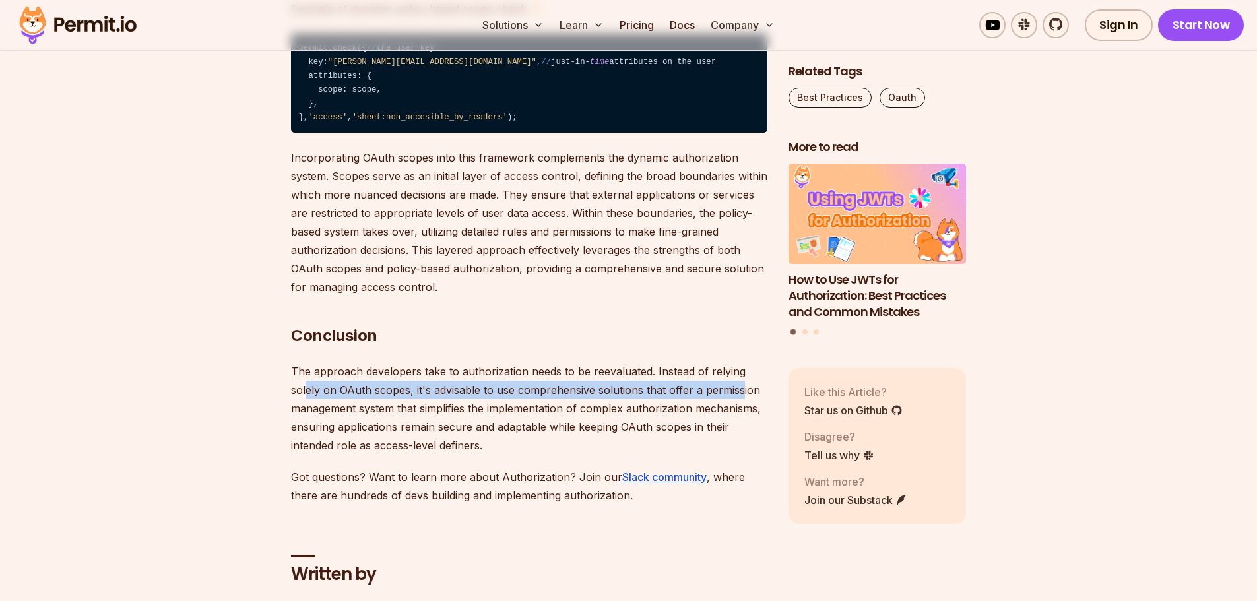
drag, startPoint x: 407, startPoint y: 433, endPoint x: 741, endPoint y: 434, distance: 333.9
click at [741, 434] on p "The approach developers take to authorization needs to be reevaluated. Instead …" at bounding box center [529, 408] width 476 height 92
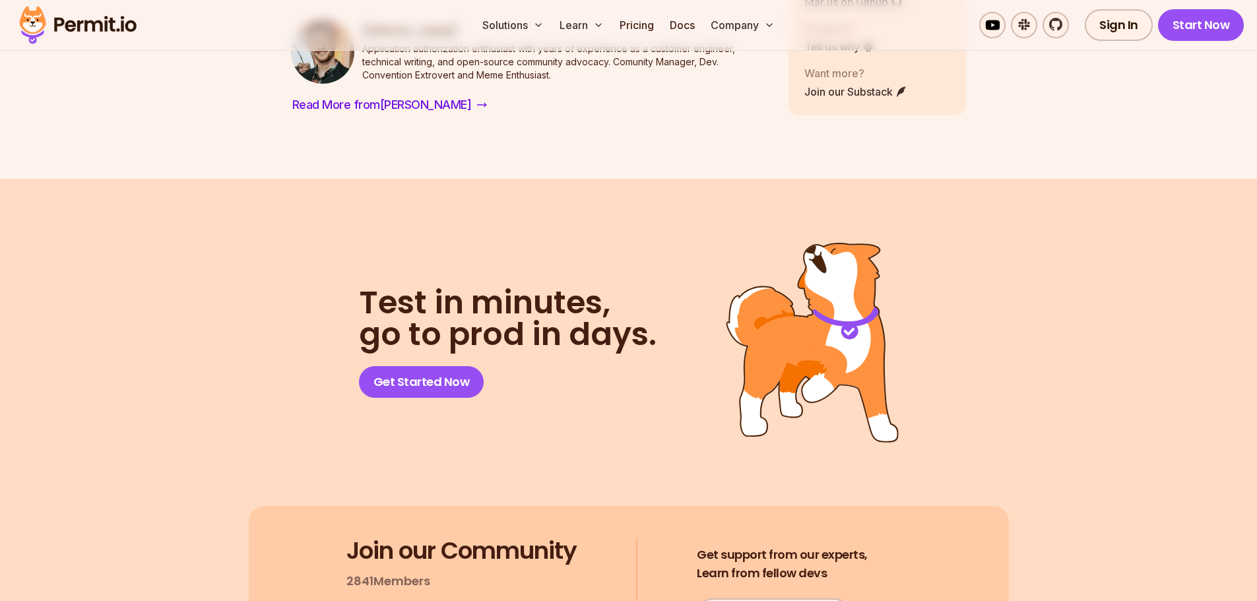
scroll to position [4289, 0]
